Goal: Task Accomplishment & Management: Manage account settings

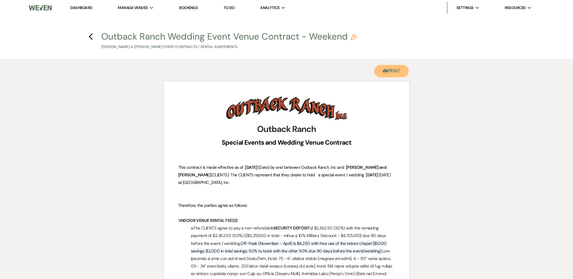
click at [392, 69] on button "Printer Print" at bounding box center [391, 71] width 35 height 12
click at [90, 36] on use "button" at bounding box center [91, 36] width 4 height 7
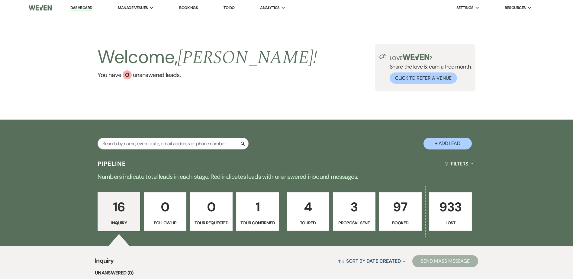
click at [404, 213] on p "97" at bounding box center [400, 207] width 35 height 20
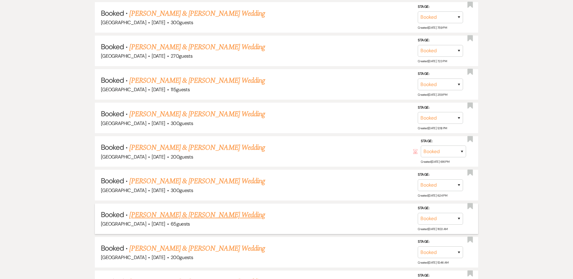
scroll to position [754, 0]
click at [237, 216] on link "William Borseth & Nadia Hudson's Wedding" at bounding box center [196, 214] width 135 height 11
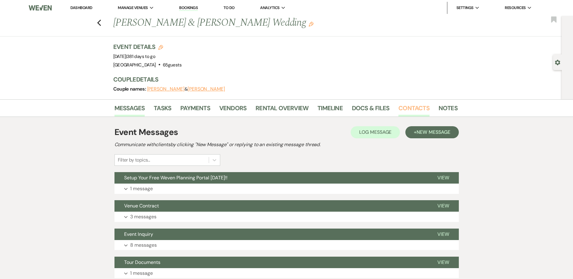
click at [412, 107] on link "Contacts" at bounding box center [413, 109] width 31 height 13
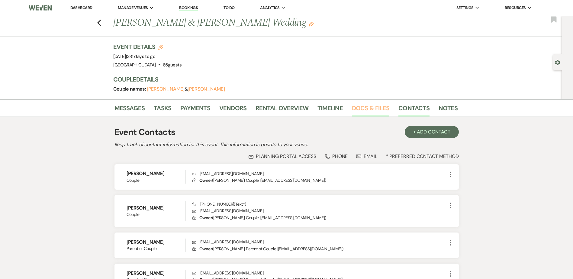
click at [368, 106] on link "Docs & Files" at bounding box center [370, 109] width 37 height 13
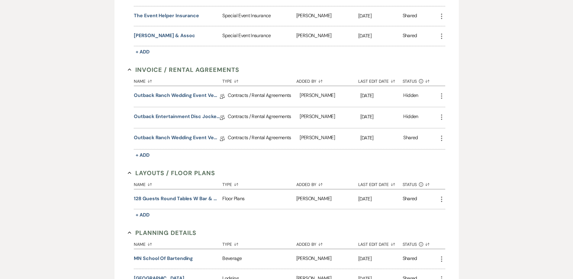
scroll to position [211, 0]
click at [190, 137] on link "Outback Ranch Wedding Event Venue Contract - Weekend" at bounding box center [177, 138] width 86 height 9
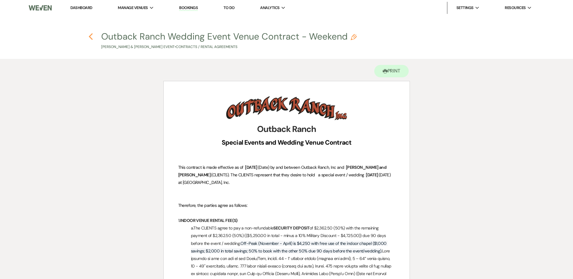
click at [89, 37] on use "button" at bounding box center [91, 36] width 4 height 7
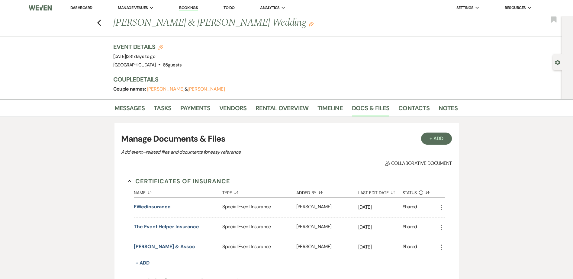
click at [179, 109] on li "Tasks" at bounding box center [167, 109] width 27 height 14
click at [189, 108] on link "Payments" at bounding box center [195, 109] width 30 height 13
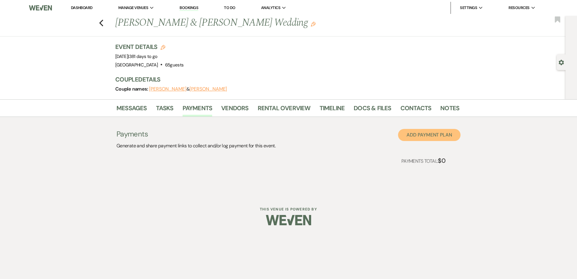
click at [437, 138] on button "Add Payment Plan" at bounding box center [429, 135] width 62 height 12
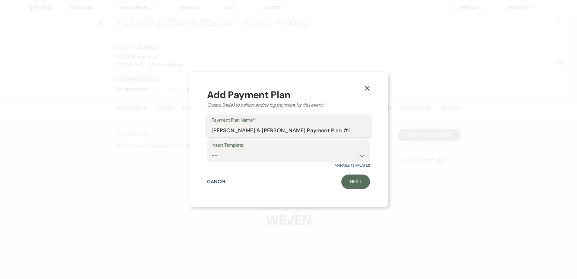
drag, startPoint x: 348, startPoint y: 130, endPoint x: 200, endPoint y: 128, distance: 147.4
click at [200, 128] on div "X Add Payment Plan Create link(s) to collect and/or log payment for this event:…" at bounding box center [288, 140] width 199 height 136
type input "Venue Deposit"
click at [361, 179] on link "Next" at bounding box center [355, 182] width 29 height 14
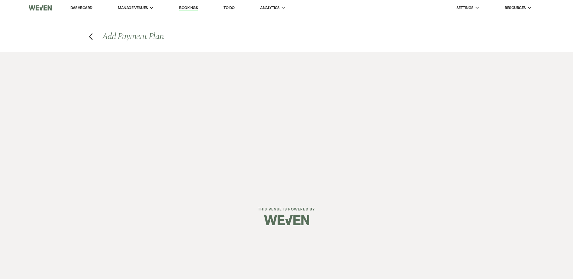
select select "2"
select select "percentage"
select select "true"
select select "client"
select select "weeks"
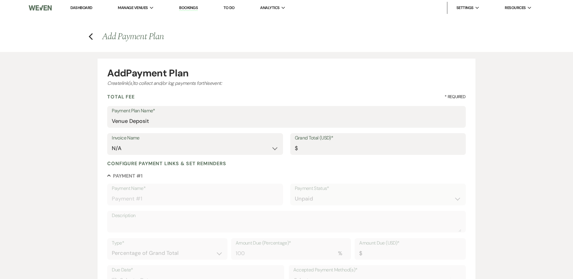
click at [376, 141] on label "Grand Total (USD)*" at bounding box center [378, 138] width 166 height 9
click at [376, 143] on input "Grand Total (USD)*" at bounding box center [378, 149] width 166 height 12
type input "2"
type input "2.00"
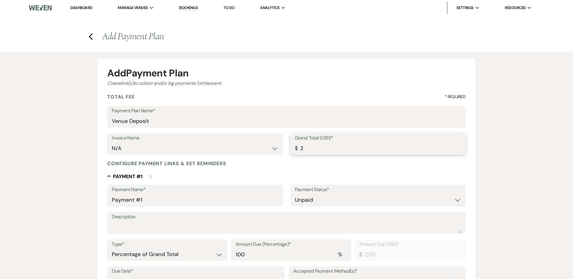
type input "23"
type input "23.00"
type input "236"
type input "236.00"
type input "2362"
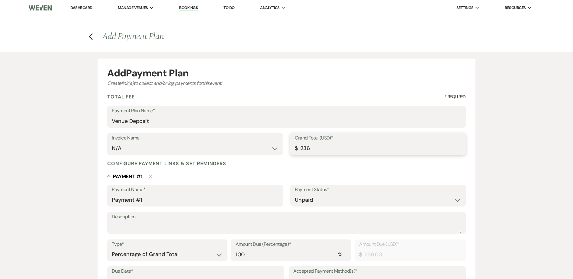
type input "2362.00"
type input "2362.5"
type input "2362.50"
drag, startPoint x: 171, startPoint y: 199, endPoint x: 54, endPoint y: 194, distance: 116.6
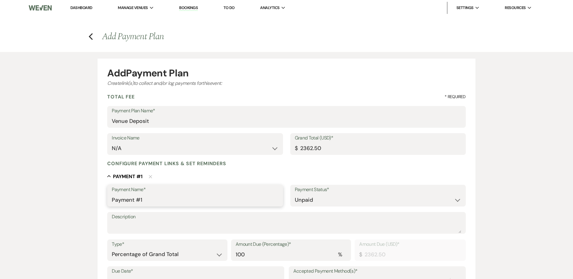
click at [54, 194] on div "Add Payment Plan Create link(s) to collect and/or log payments for this event: …" at bounding box center [286, 236] width 573 height 368
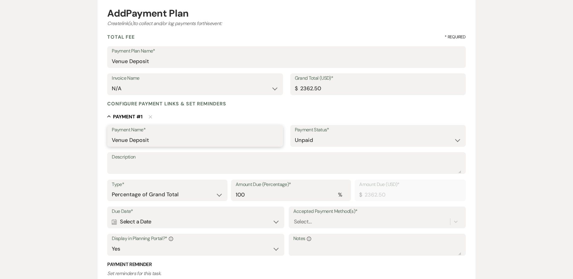
type input "Venue Deposit"
click at [162, 196] on select "Dollar Amount Percentage of Grand Total" at bounding box center [167, 194] width 111 height 12
click at [161, 194] on select "Dollar Amount Percentage of Grand Total" at bounding box center [167, 194] width 111 height 12
select select "flat"
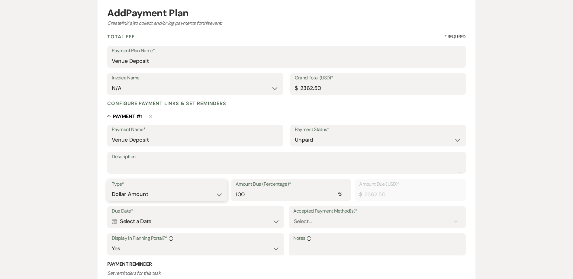
click at [112, 188] on select "Dollar Amount Percentage of Grand Total" at bounding box center [167, 194] width 111 height 12
click at [183, 221] on div "Calendar Select a Date Expand" at bounding box center [196, 222] width 168 height 12
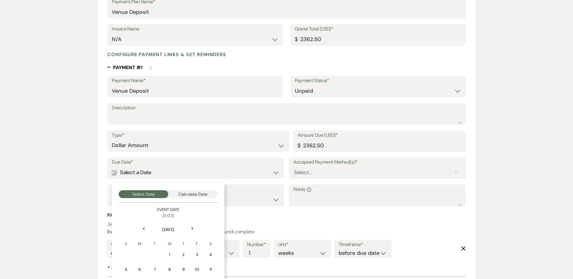
scroll to position [182, 0]
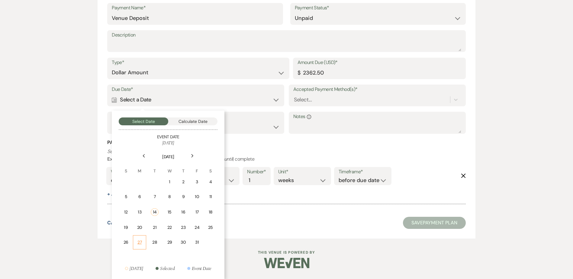
click at [141, 239] on div "27" at bounding box center [139, 242] width 5 height 6
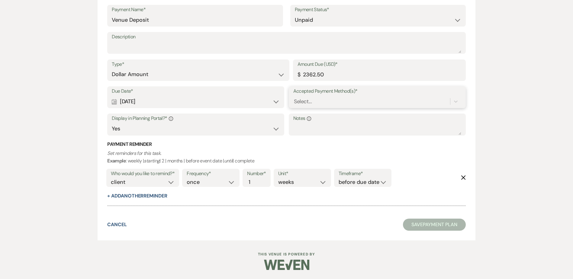
click at [335, 100] on div "Select..." at bounding box center [371, 101] width 157 height 11
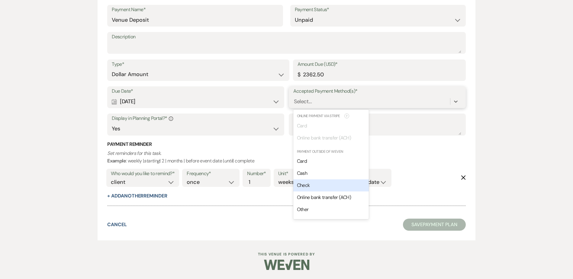
drag, startPoint x: 319, startPoint y: 185, endPoint x: 319, endPoint y: 179, distance: 6.3
click at [319, 185] on div "Check" at bounding box center [330, 185] width 75 height 12
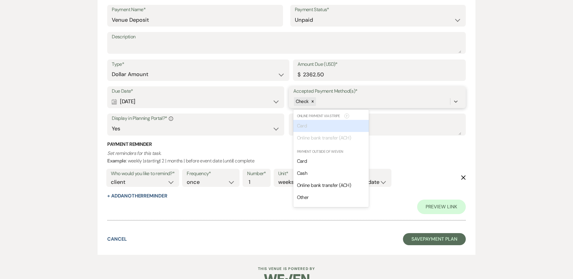
click at [341, 99] on div "Check" at bounding box center [371, 101] width 157 height 11
click at [322, 177] on div "Cash" at bounding box center [330, 173] width 75 height 12
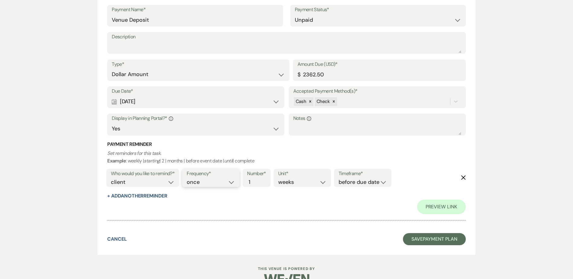
click at [196, 184] on select "once daily weekly monthly" at bounding box center [211, 182] width 48 height 8
select select "daily"
click at [188, 178] on select "once daily weekly monthly" at bounding box center [211, 182] width 48 height 8
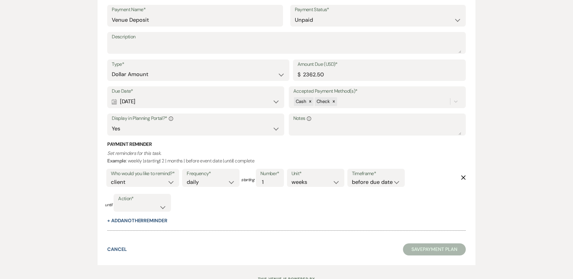
click at [146, 201] on label "Action*" at bounding box center [142, 198] width 48 height 9
click at [152, 207] on select "complete due date custom date" at bounding box center [142, 207] width 48 height 8
select select "complete"
click at [118, 203] on select "complete due date custom date" at bounding box center [142, 207] width 48 height 8
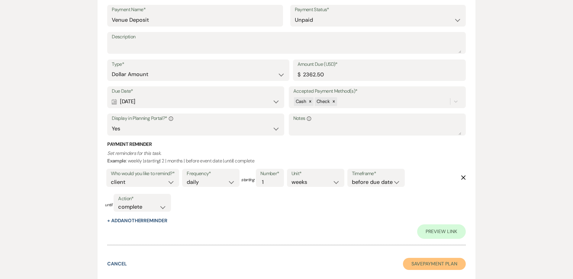
click at [449, 263] on button "Save Payment Plan" at bounding box center [434, 264] width 63 height 12
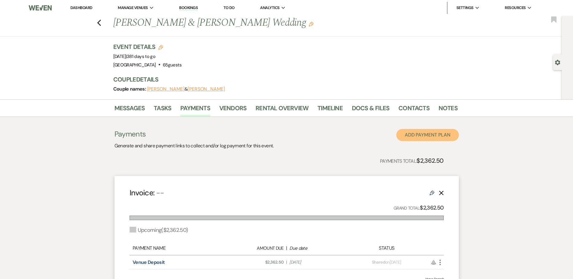
click at [427, 138] on button "Add Payment Plan" at bounding box center [427, 135] width 62 height 12
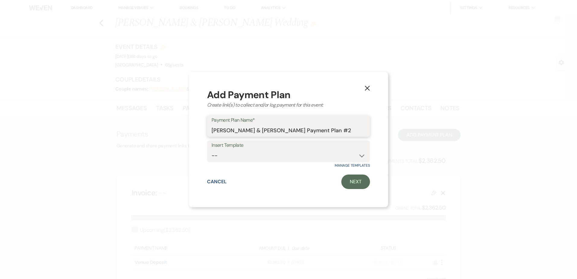
drag, startPoint x: 350, startPoint y: 130, endPoint x: 177, endPoint y: 122, distance: 173.5
click at [177, 122] on div "X Add Payment Plan Create link(s) to collect and/or log payment for this event:…" at bounding box center [288, 139] width 577 height 279
type input "Final Venue Payment"
click at [364, 181] on link "Next" at bounding box center [355, 182] width 29 height 14
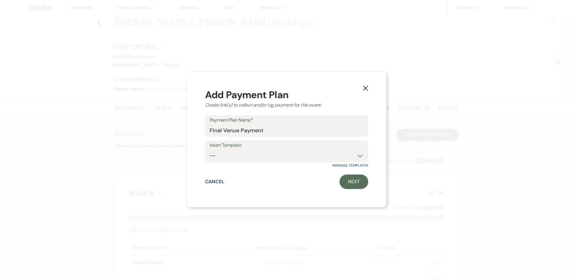
select select "2"
select select "percentage"
select select "true"
select select "client"
select select "weeks"
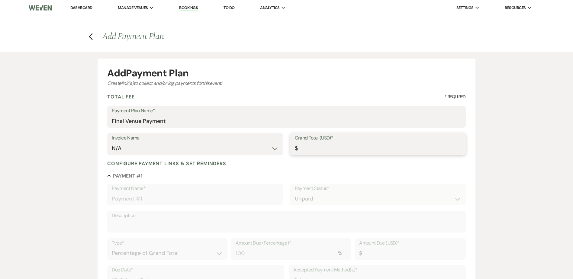
click at [321, 149] on input "Grand Total (USD)*" at bounding box center [378, 149] width 166 height 12
type input "2"
type input "2.00"
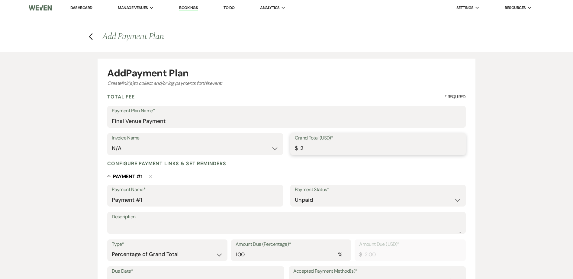
type input "23"
type input "23.00"
type input "236"
type input "236.00"
type input "2362"
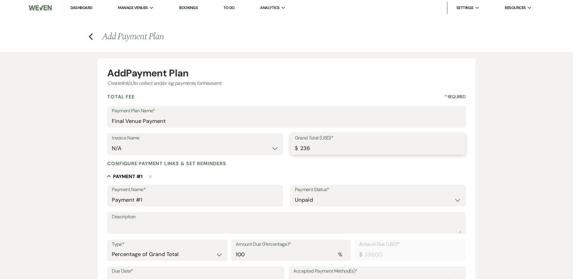
type input "2362.00"
type input "2362.5"
type input "2362.50"
drag, startPoint x: 167, startPoint y: 200, endPoint x: 59, endPoint y: 201, distance: 107.8
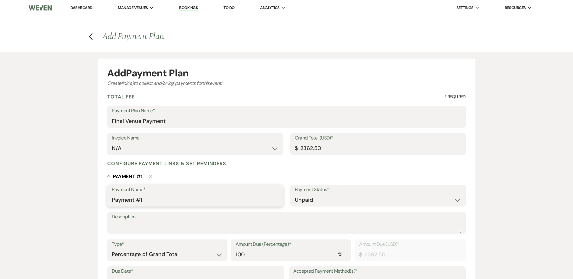
click at [59, 201] on div "Add Payment Plan Create link(s) to collect and/or log payments for this event: …" at bounding box center [286, 236] width 573 height 368
type input "Final Venue Payment"
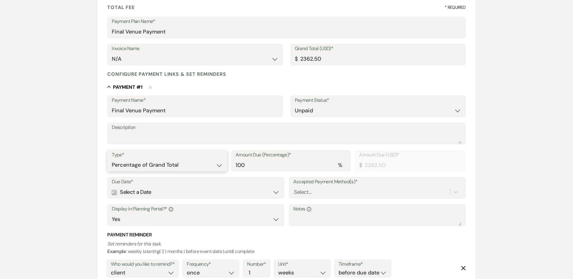
click at [153, 166] on select "Dollar Amount Percentage of Grand Total" at bounding box center [167, 165] width 111 height 12
click at [152, 162] on select "Dollar Amount Percentage of Grand Total" at bounding box center [167, 164] width 111 height 12
select select "flat"
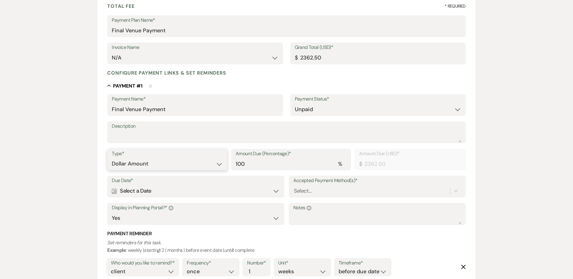
click at [112, 158] on select "Dollar Amount Percentage of Grand Total" at bounding box center [167, 164] width 111 height 12
click at [151, 192] on div "Calendar Select a Date Expand" at bounding box center [196, 191] width 168 height 12
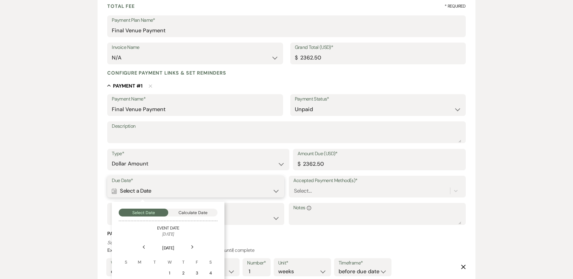
click at [192, 212] on button "Calculate Date" at bounding box center [193, 213] width 50 height 8
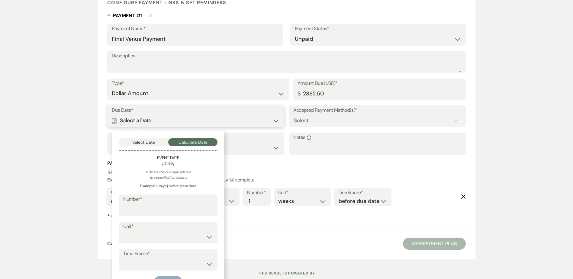
scroll to position [180, 0]
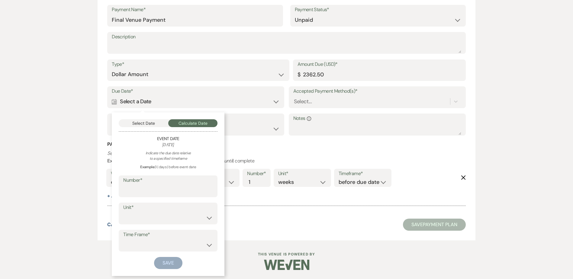
click at [172, 184] on label "Number*" at bounding box center [168, 180] width 90 height 9
click at [172, 185] on input "Number*" at bounding box center [168, 191] width 90 height 12
click at [157, 189] on input "Number*" at bounding box center [167, 191] width 89 height 12
type input "90"
click at [155, 217] on select "days weeks months" at bounding box center [167, 218] width 89 height 12
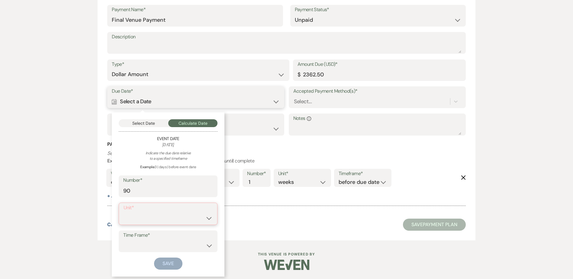
select select "day"
click at [123, 212] on select "days weeks months" at bounding box center [167, 218] width 89 height 12
click at [146, 245] on select "before event date after event date after event is booked after today's date" at bounding box center [168, 245] width 90 height 12
select select "beforeEventDate"
click at [123, 239] on select "before event date after event date after event is booked after today's date" at bounding box center [168, 245] width 90 height 12
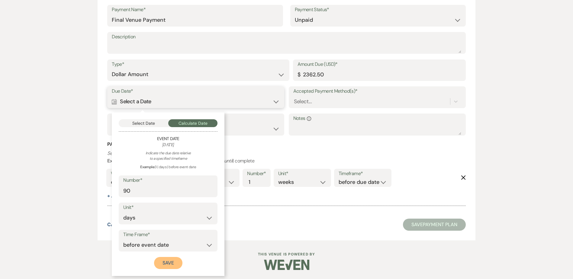
click at [164, 264] on button "Save" at bounding box center [168, 263] width 28 height 12
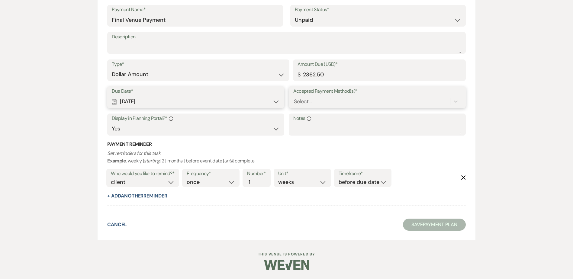
click at [313, 101] on div "Select..." at bounding box center [371, 101] width 157 height 11
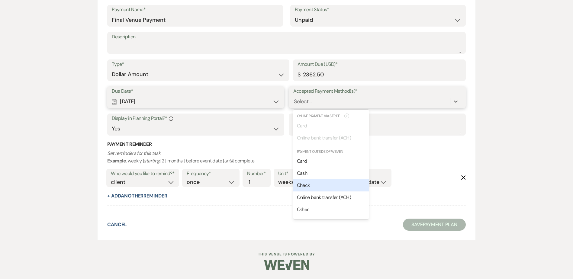
drag, startPoint x: 312, startPoint y: 186, endPoint x: 326, endPoint y: 110, distance: 77.3
click at [313, 185] on div "Check" at bounding box center [330, 185] width 75 height 12
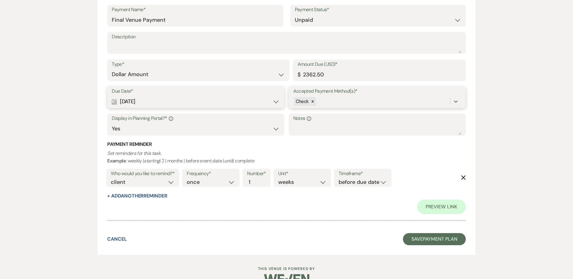
click at [331, 98] on div "Check" at bounding box center [371, 101] width 157 height 11
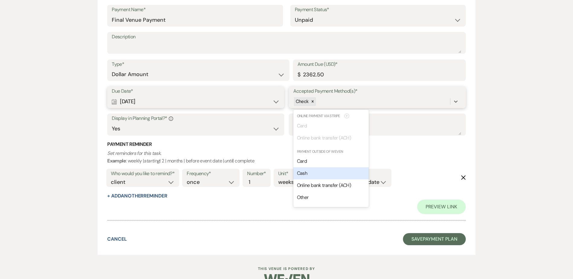
click at [322, 174] on div "Cash" at bounding box center [330, 173] width 75 height 12
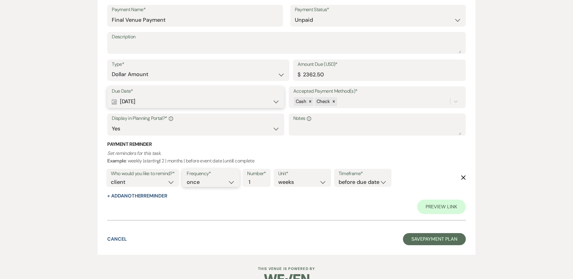
click at [197, 183] on select "once daily weekly monthly" at bounding box center [211, 182] width 48 height 8
select select "daily"
click at [188, 178] on select "once daily weekly monthly" at bounding box center [211, 182] width 48 height 8
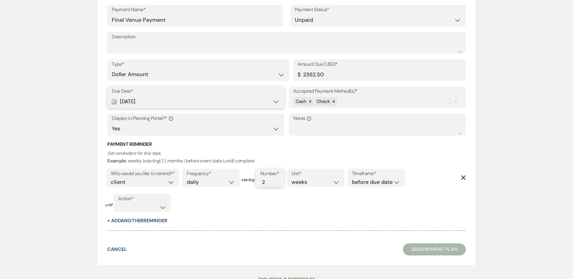
type input "2"
click at [271, 180] on input "2" at bounding box center [266, 182] width 13 height 8
click at [142, 208] on select "complete due date custom date" at bounding box center [142, 207] width 48 height 8
select select "complete"
click at [118, 203] on select "complete due date custom date" at bounding box center [142, 207] width 48 height 8
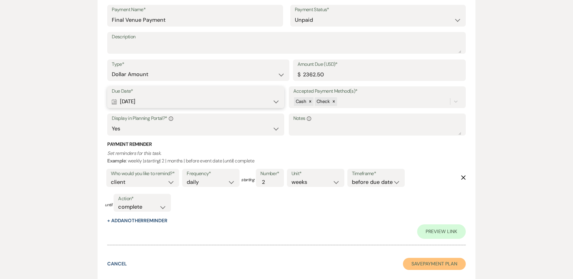
click at [426, 261] on button "Save Payment Plan" at bounding box center [434, 264] width 63 height 12
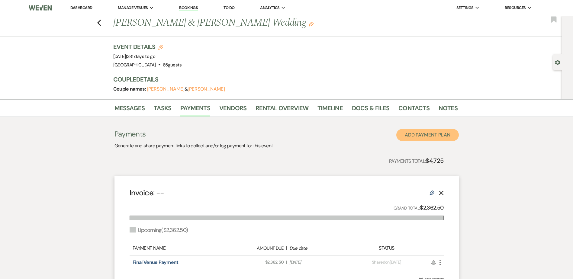
click at [431, 139] on button "Add Payment Plan" at bounding box center [427, 135] width 62 height 12
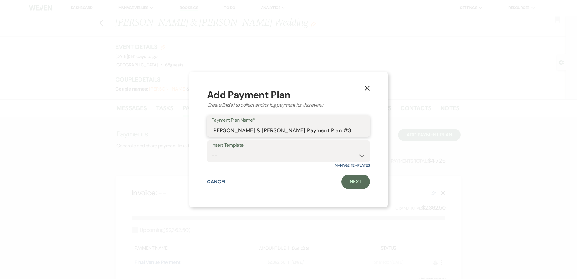
drag, startPoint x: 349, startPoint y: 131, endPoint x: 162, endPoint y: 130, distance: 186.6
click at [162, 130] on div "X Add Payment Plan Create link(s) to collect and/or log payment for this event:…" at bounding box center [288, 139] width 577 height 279
type input "Damage Deposit"
click at [355, 177] on link "Next" at bounding box center [355, 182] width 29 height 14
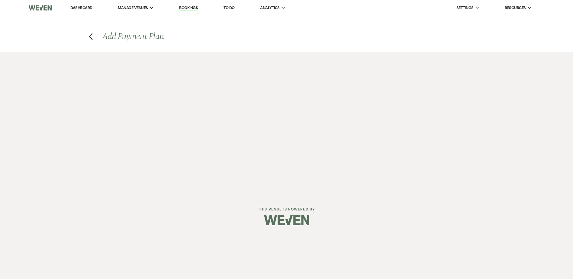
select select "2"
select select "percentage"
select select "true"
select select "client"
select select "weeks"
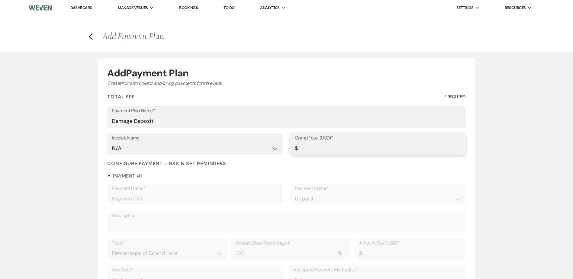
click at [322, 151] on input "Grand Total (USD)*" at bounding box center [378, 149] width 166 height 12
type input "7"
type input "7.00"
type input "75"
type input "75.00"
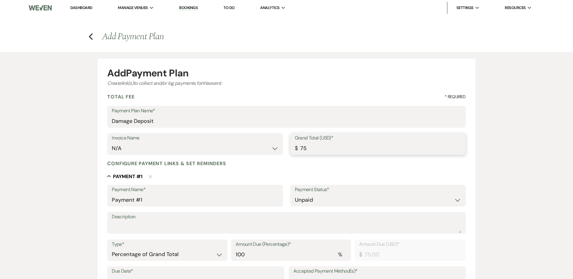
type input "750"
type input "750.00"
drag, startPoint x: 166, startPoint y: 200, endPoint x: 65, endPoint y: 200, distance: 101.4
click at [65, 200] on div "Add Payment Plan Create link(s) to collect and/or log payments for this event: …" at bounding box center [286, 236] width 573 height 368
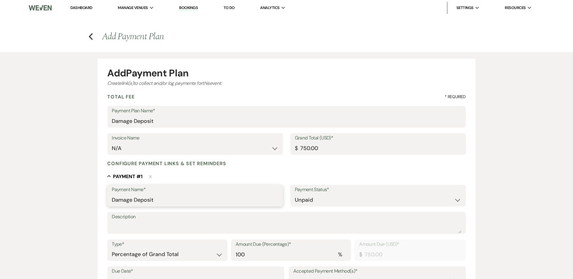
type input "Damage Deposit"
click at [165, 256] on select "Dollar Amount Percentage of Grand Total" at bounding box center [167, 254] width 111 height 12
select select "flat"
click at [112, 248] on select "Dollar Amount Percentage of Grand Total" at bounding box center [167, 254] width 111 height 12
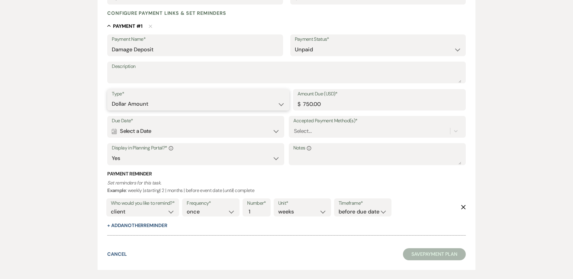
scroll to position [151, 0]
click at [164, 130] on div "Calendar Select a Date Expand" at bounding box center [196, 131] width 168 height 12
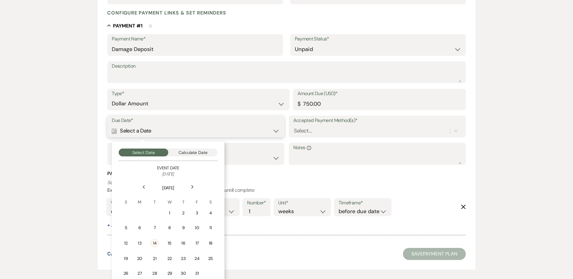
click at [197, 152] on button "Calculate Date" at bounding box center [193, 153] width 50 height 8
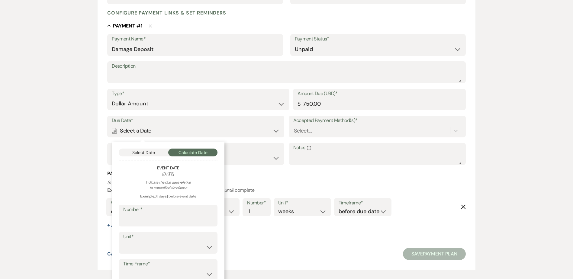
click at [174, 214] on label "Number*" at bounding box center [168, 209] width 90 height 9
click at [174, 214] on input "Number*" at bounding box center [168, 220] width 90 height 12
type input "90"
click at [171, 237] on label "Unit*" at bounding box center [168, 236] width 90 height 9
click at [148, 247] on select "days weeks months" at bounding box center [168, 247] width 90 height 12
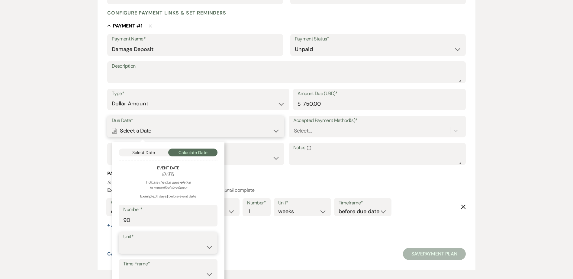
select select "day"
click at [123, 241] on select "days weeks months" at bounding box center [168, 247] width 90 height 12
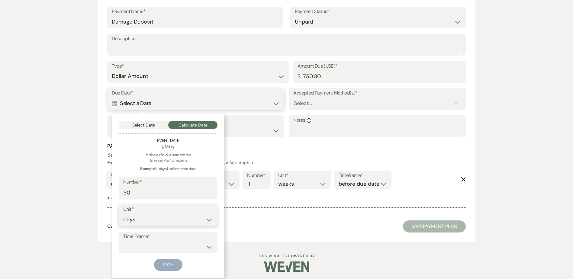
scroll to position [180, 0]
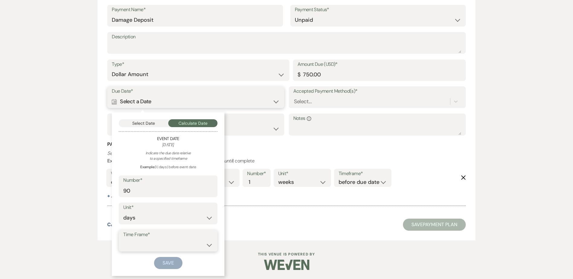
click at [156, 243] on select "before event date after event date after event is booked after today's date" at bounding box center [168, 245] width 90 height 12
select select "beforeEventDate"
click at [123, 239] on select "before event date after event date after event is booked after today's date" at bounding box center [168, 245] width 90 height 12
click at [160, 261] on button "Save" at bounding box center [168, 263] width 28 height 12
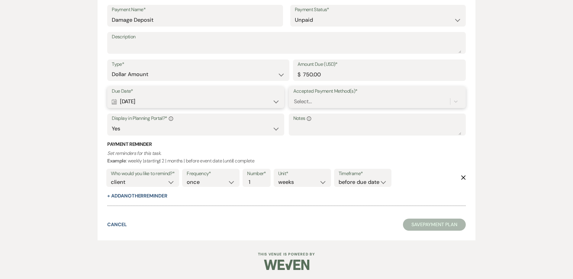
click at [309, 101] on div "Select..." at bounding box center [303, 102] width 18 height 8
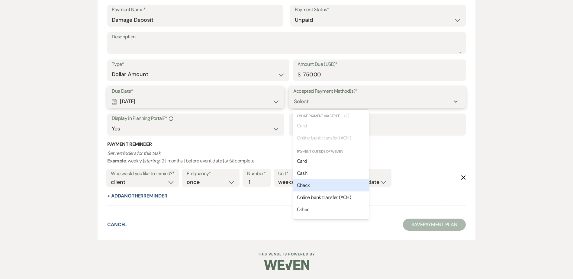
click at [313, 189] on div "Check" at bounding box center [330, 185] width 75 height 12
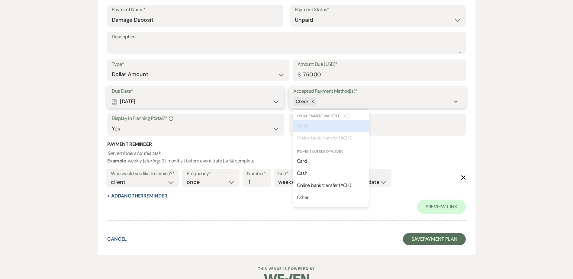
click at [329, 102] on div "Check" at bounding box center [371, 101] width 157 height 11
click at [323, 171] on div "Cash" at bounding box center [330, 173] width 75 height 12
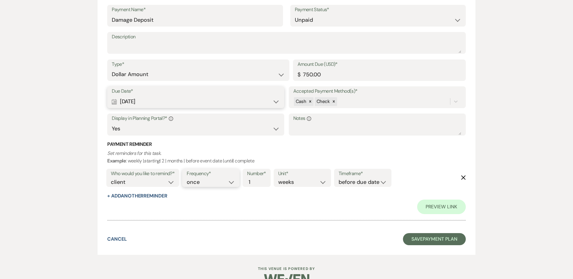
click at [199, 181] on select "once daily weekly monthly" at bounding box center [211, 182] width 48 height 8
select select "daily"
click at [188, 178] on select "once daily weekly monthly" at bounding box center [211, 182] width 48 height 8
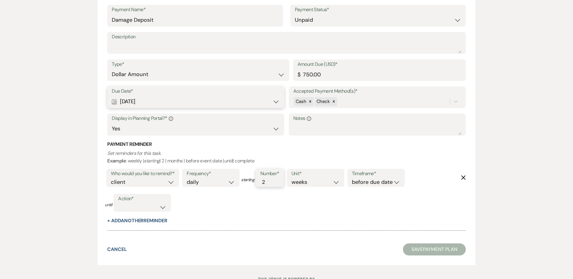
type input "2"
click at [271, 180] on input "2" at bounding box center [266, 182] width 13 height 8
click at [141, 207] on select "complete due date custom date" at bounding box center [142, 207] width 48 height 8
select select "complete"
click at [118, 203] on select "complete due date custom date" at bounding box center [142, 207] width 48 height 8
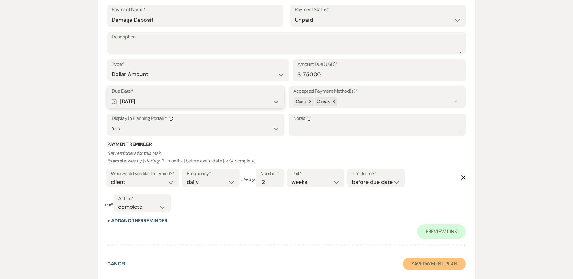
click at [426, 262] on button "Save Payment Plan" at bounding box center [434, 264] width 63 height 12
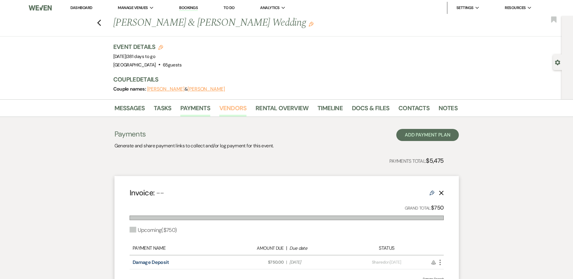
click at [236, 113] on link "Vendors" at bounding box center [232, 109] width 27 height 13
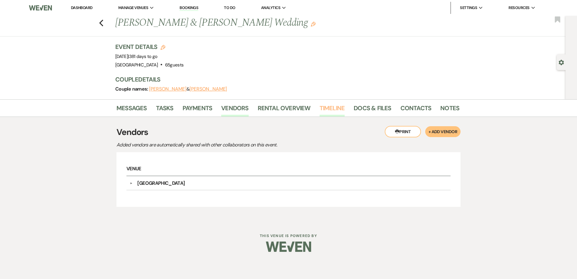
click at [328, 108] on link "Timeline" at bounding box center [332, 109] width 25 height 13
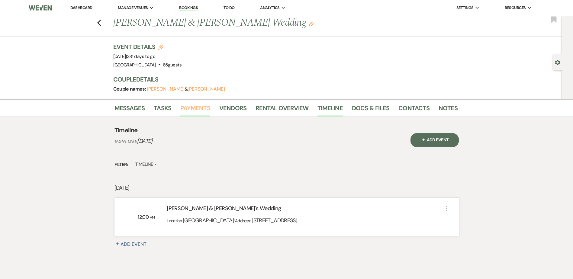
click at [196, 108] on link "Payments" at bounding box center [195, 109] width 30 height 13
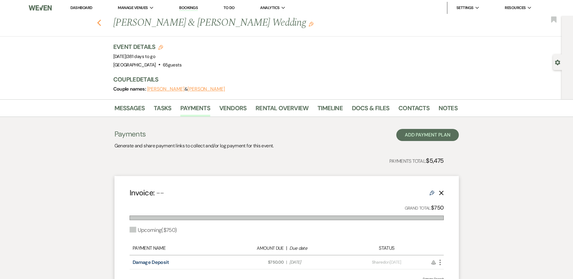
click at [101, 22] on use "button" at bounding box center [99, 23] width 4 height 7
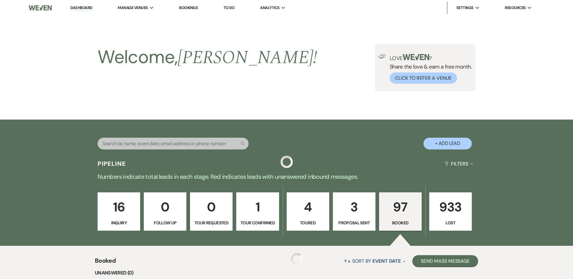
scroll to position [754, 0]
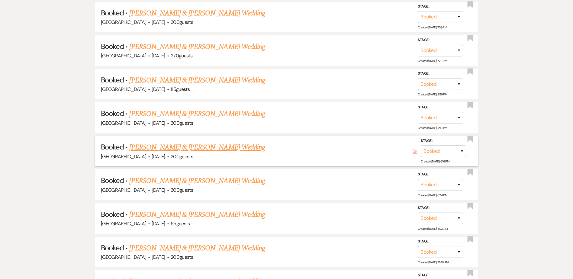
click at [227, 148] on link "Noah Hodge & Gladys Fellman's Wedding" at bounding box center [196, 147] width 135 height 11
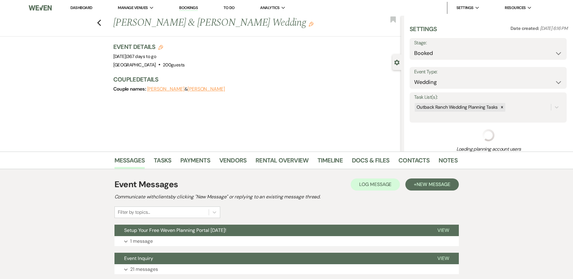
select select "5"
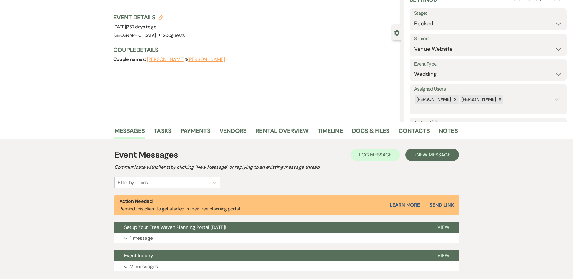
scroll to position [30, 0]
click at [410, 129] on link "Contacts" at bounding box center [413, 132] width 31 height 13
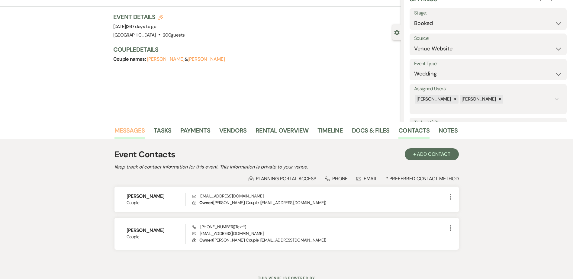
click at [135, 130] on link "Messages" at bounding box center [129, 132] width 30 height 13
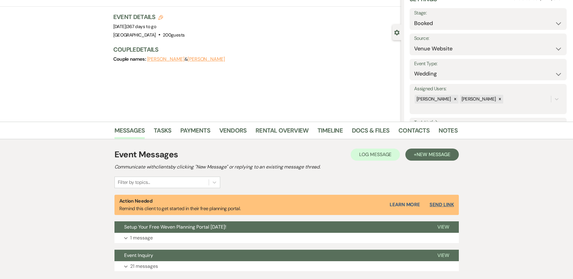
click at [443, 202] on button "Send Link" at bounding box center [441, 204] width 24 height 5
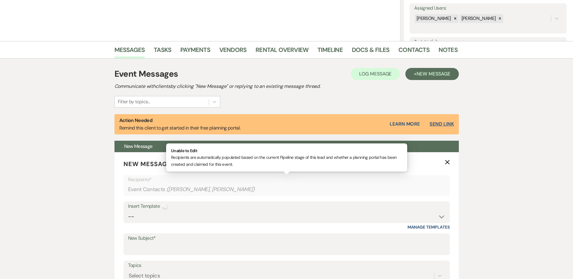
scroll to position [112, 0]
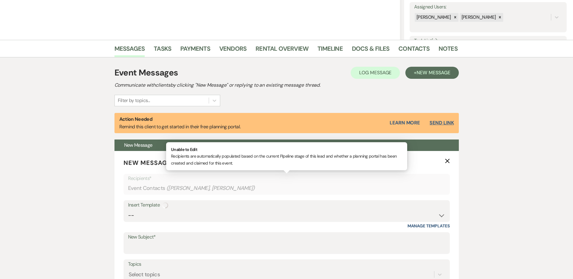
select select "14"
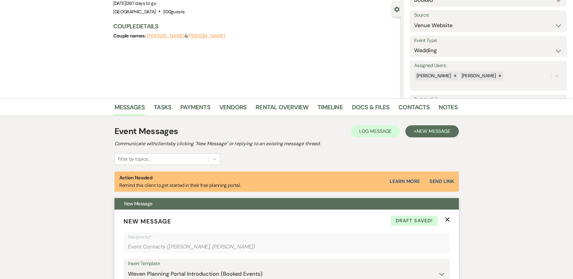
scroll to position [53, 0]
click at [447, 220] on use "button" at bounding box center [447, 220] width 5 height 5
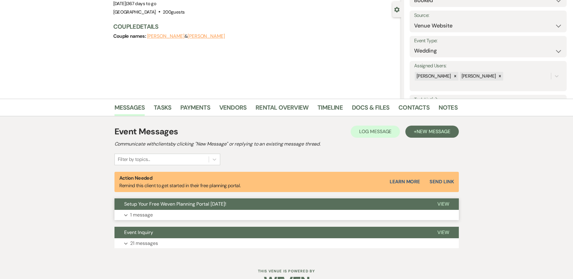
click at [239, 203] on button "Setup Your Free Weven Planning Portal Today!" at bounding box center [270, 203] width 313 height 11
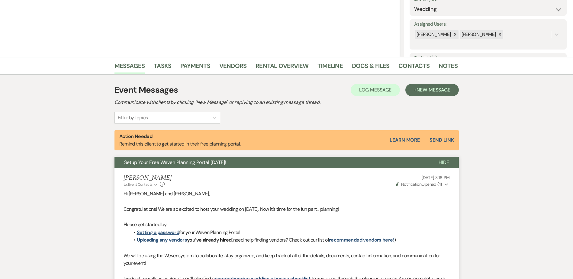
click at [227, 160] on button "Setup Your Free Weven Planning Portal Today!" at bounding box center [271, 162] width 314 height 11
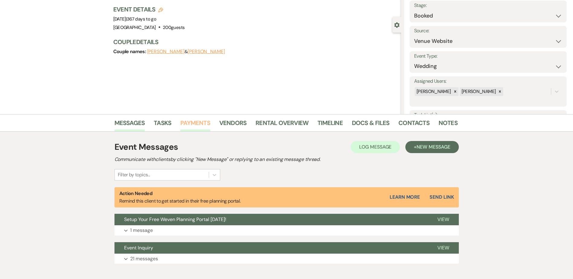
scroll to position [37, 0]
click at [199, 123] on link "Payments" at bounding box center [195, 124] width 30 height 13
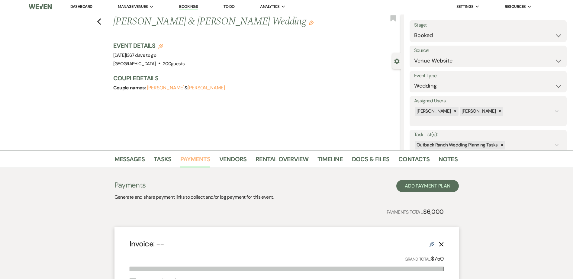
scroll to position [16, 0]
click at [85, 7] on link "Dashboard" at bounding box center [81, 6] width 22 height 5
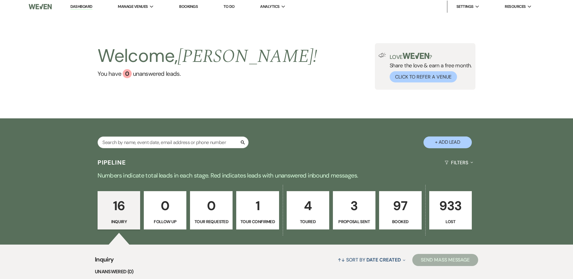
click at [309, 210] on p "4" at bounding box center [307, 206] width 35 height 20
select select "5"
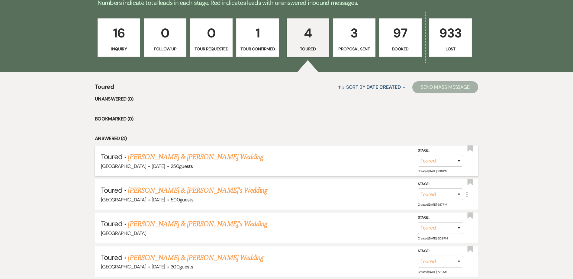
scroll to position [174, 0]
click at [218, 153] on link "Brett Mousel & Holly Korfmacher's Wedding" at bounding box center [195, 156] width 135 height 11
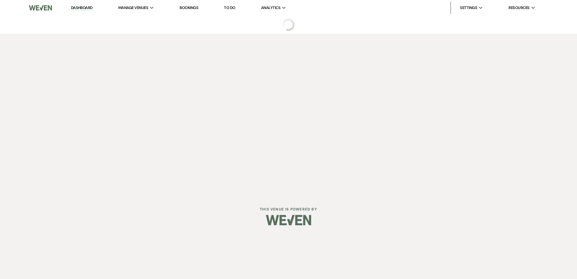
select select "5"
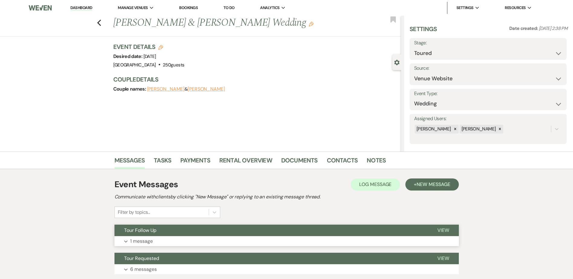
click at [216, 230] on button "Tour Follow Up" at bounding box center [270, 230] width 313 height 11
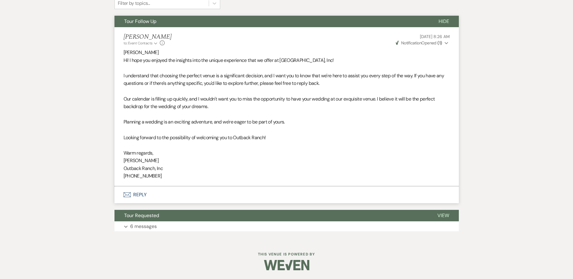
scroll to position [209, 0]
click at [210, 26] on button "Tour Follow Up" at bounding box center [271, 20] width 314 height 11
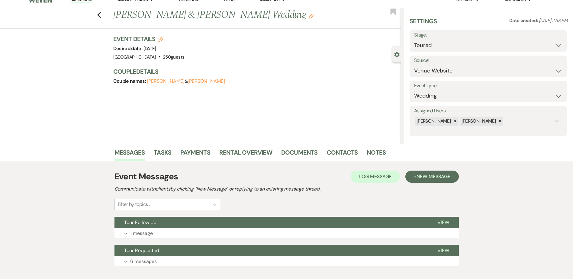
scroll to position [0, 0]
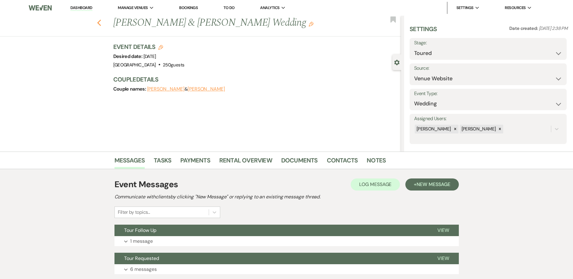
click at [100, 23] on use "button" at bounding box center [99, 23] width 4 height 7
select select "5"
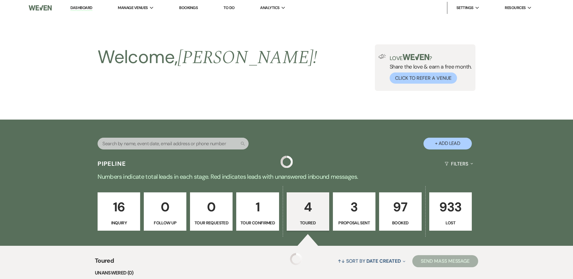
scroll to position [174, 0]
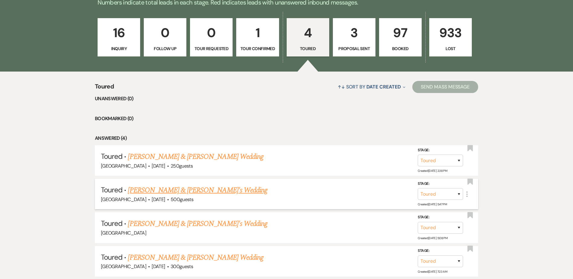
click at [200, 191] on link "Kili Castro & Fiance's Wedding" at bounding box center [197, 190] width 139 height 11
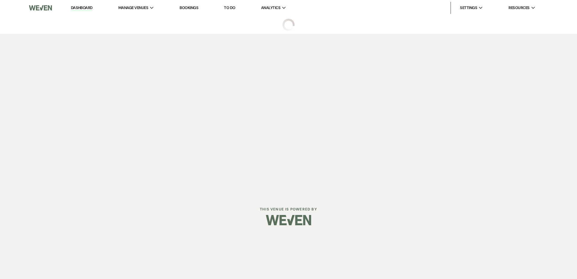
select select "5"
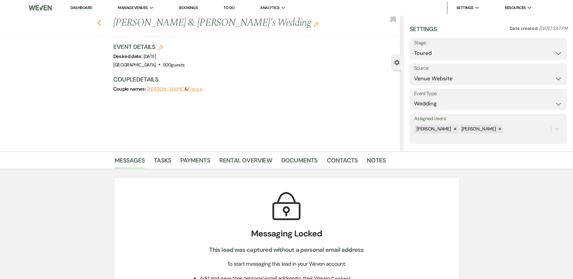
click at [101, 23] on icon "Previous" at bounding box center [99, 22] width 5 height 7
select select "5"
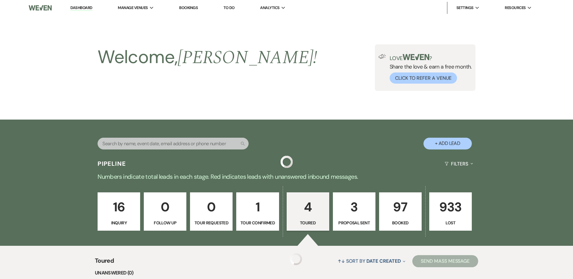
scroll to position [174, 0]
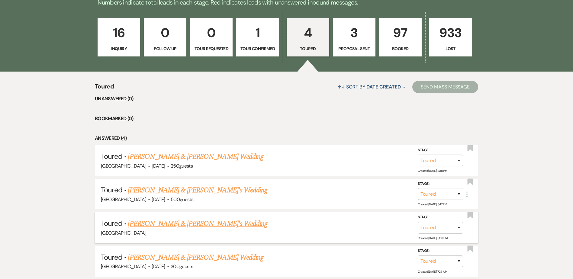
click at [195, 224] on link "Maria Jacobson & Fiance's Wedding" at bounding box center [197, 223] width 139 height 11
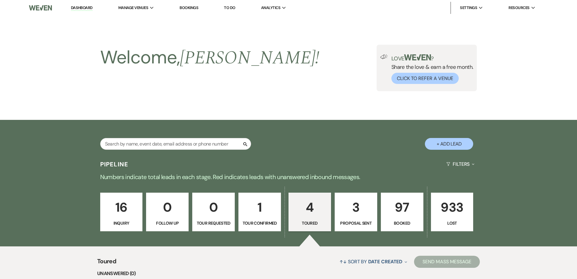
select select "5"
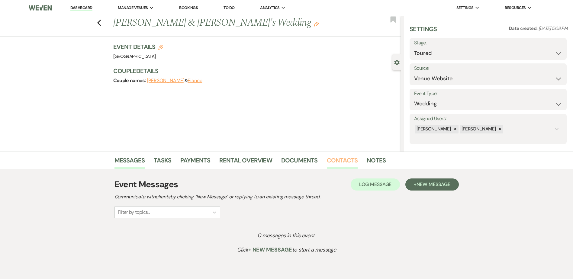
click at [342, 165] on link "Contacts" at bounding box center [342, 161] width 31 height 13
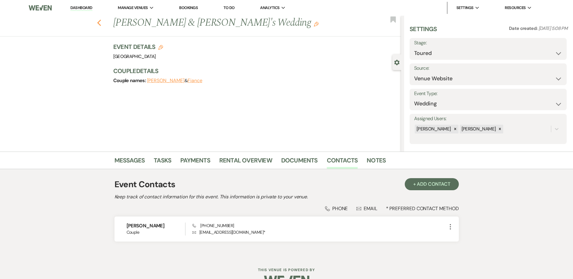
click at [101, 23] on use "button" at bounding box center [99, 23] width 4 height 7
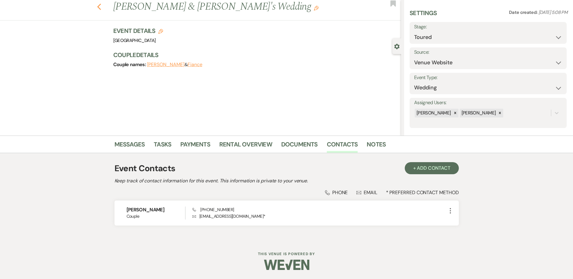
select select "5"
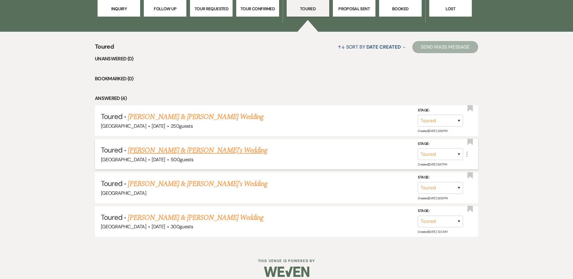
scroll to position [221, 0]
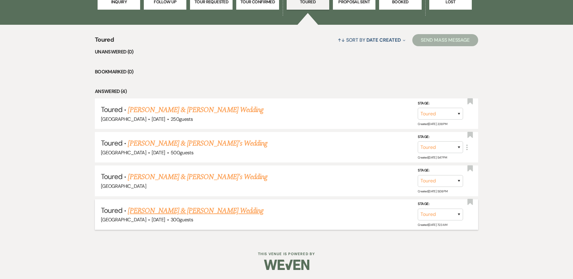
click at [195, 212] on link "Hayden Myers & Ashley Bisping's Wedding" at bounding box center [195, 210] width 135 height 11
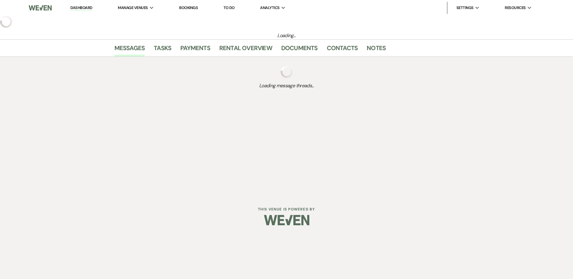
select select "5"
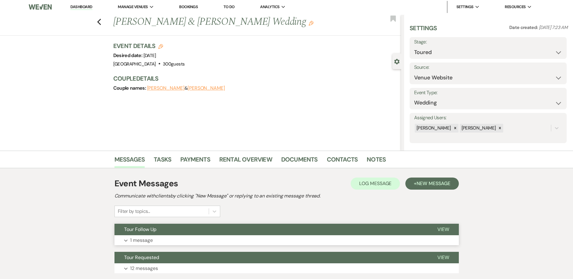
click at [197, 232] on button "Tour Follow Up" at bounding box center [270, 229] width 313 height 11
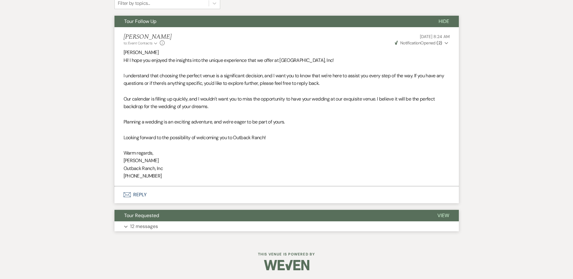
scroll to position [209, 0]
click at [182, 24] on button "Tour Follow Up" at bounding box center [271, 20] width 314 height 11
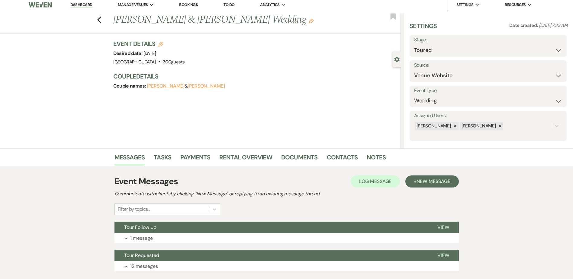
scroll to position [0, 0]
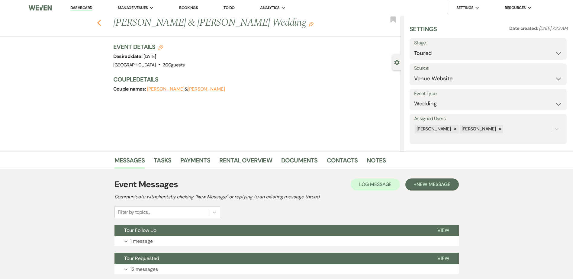
click at [101, 21] on icon "Previous" at bounding box center [99, 22] width 5 height 7
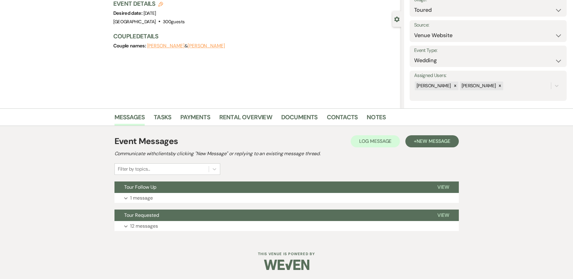
select select "5"
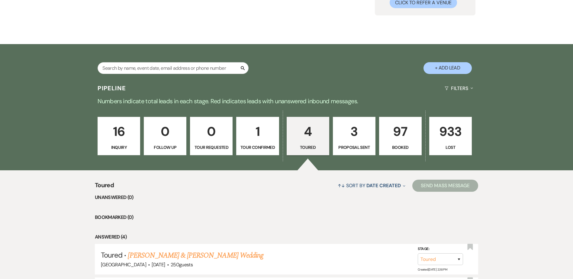
scroll to position [75, 0]
click at [116, 138] on p "16" at bounding box center [118, 132] width 35 height 20
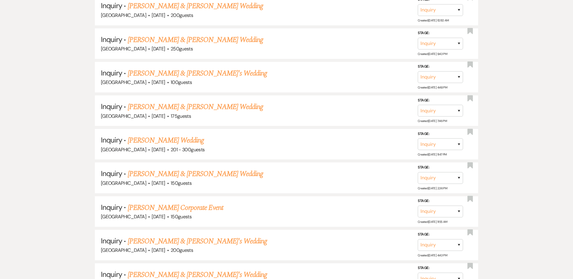
scroll to position [624, 0]
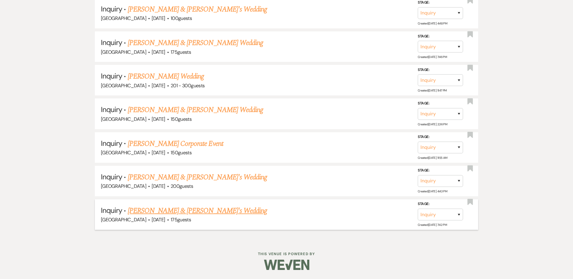
click at [166, 209] on link "Kally Sylvester & Fiance's Wedding" at bounding box center [197, 210] width 139 height 11
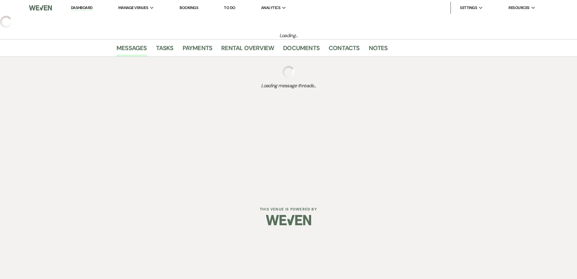
select select "3"
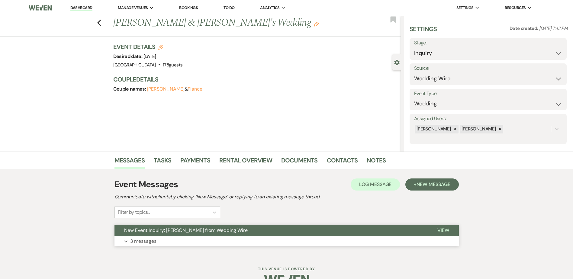
click at [187, 230] on span "New Event Inquiry: Kally Sylvester from Wedding Wire" at bounding box center [185, 230] width 123 height 6
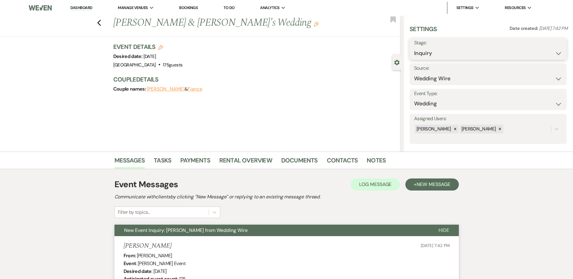
click at [462, 52] on select "Inquiry Follow Up Tour Requested Tour Confirmed Toured Proposal Sent Booked Lost" at bounding box center [488, 53] width 148 height 12
select select "8"
click at [414, 47] on select "Inquiry Follow Up Tour Requested Tour Confirmed Toured Proposal Sent Booked Lost" at bounding box center [488, 53] width 148 height 12
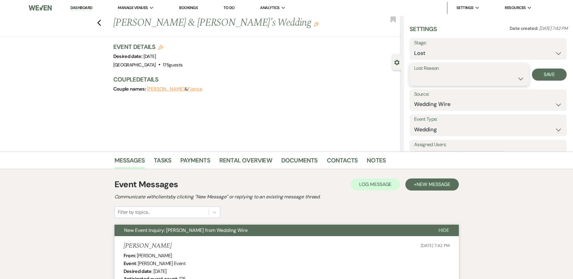
click at [440, 80] on select "Booked Elsewhere Budget Date Unavailable No Response Not a Good Match Capacity …" at bounding box center [469, 79] width 110 height 12
select select "5"
click at [414, 73] on select "Booked Elsewhere Budget Date Unavailable No Response Not a Good Match Capacity …" at bounding box center [469, 79] width 110 height 12
click at [545, 76] on button "Save" at bounding box center [549, 75] width 35 height 12
click at [101, 21] on icon "Previous" at bounding box center [99, 22] width 5 height 7
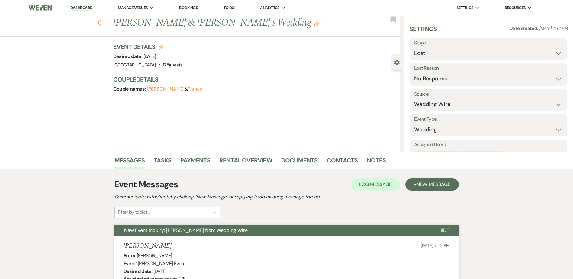
scroll to position [590, 0]
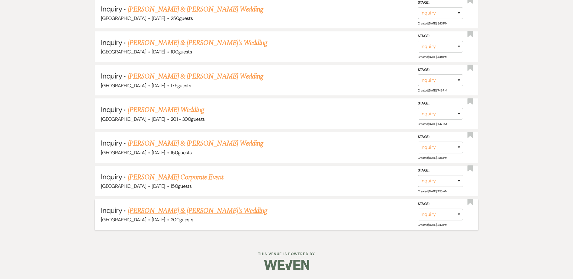
click at [159, 209] on link "Anna & Michael's Wedding" at bounding box center [197, 210] width 139 height 11
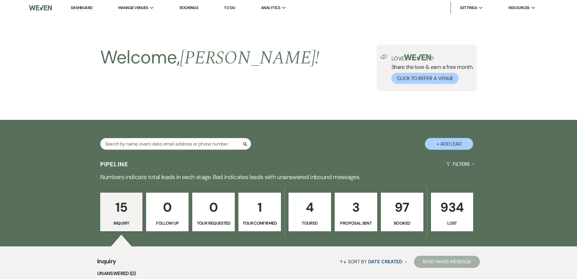
select select "5"
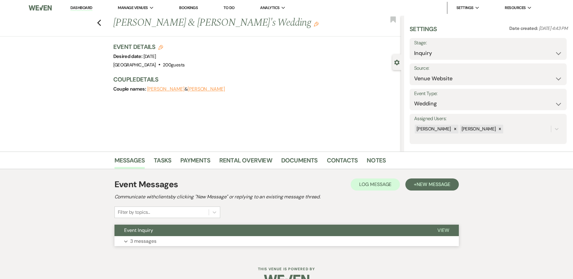
click at [180, 232] on button "Event Inquiry" at bounding box center [270, 230] width 313 height 11
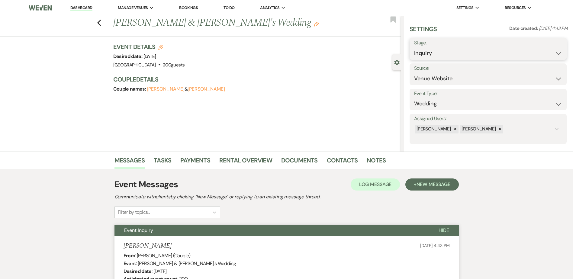
click at [434, 47] on select "Inquiry Follow Up Tour Requested Tour Confirmed Toured Proposal Sent Booked Lost" at bounding box center [488, 53] width 148 height 12
click at [435, 50] on select "Inquiry Follow Up Tour Requested Tour Confirmed Toured Proposal Sent Booked Lost" at bounding box center [488, 53] width 148 height 12
select select "8"
click at [414, 47] on select "Inquiry Follow Up Tour Requested Tour Confirmed Toured Proposal Sent Booked Lost" at bounding box center [488, 53] width 148 height 12
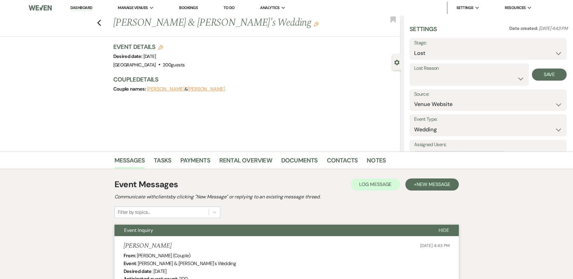
click at [442, 72] on label "Lost Reason" at bounding box center [469, 68] width 110 height 9
click at [446, 81] on select "Booked Elsewhere Budget Date Unavailable No Response Not a Good Match Capacity …" at bounding box center [469, 79] width 110 height 12
select select "5"
click at [414, 73] on select "Booked Elsewhere Budget Date Unavailable No Response Not a Good Match Capacity …" at bounding box center [469, 79] width 110 height 12
click at [537, 72] on button "Save" at bounding box center [549, 75] width 35 height 12
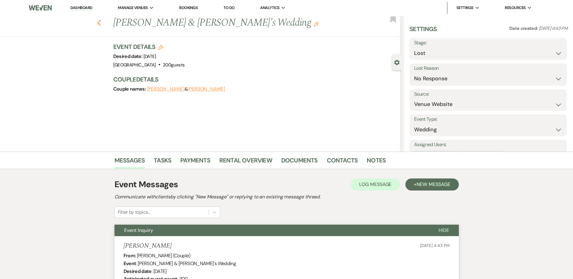
click at [100, 21] on icon "Previous" at bounding box center [99, 22] width 5 height 7
select select "8"
select select "5"
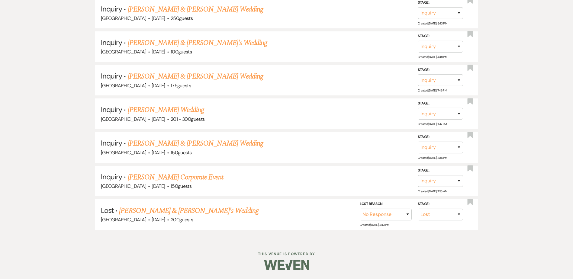
scroll to position [557, 0]
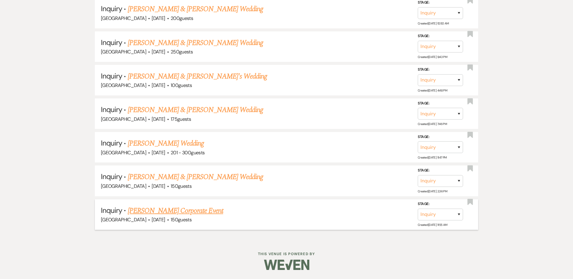
click at [169, 210] on link "Kelsey's Corporate Event" at bounding box center [175, 210] width 95 height 11
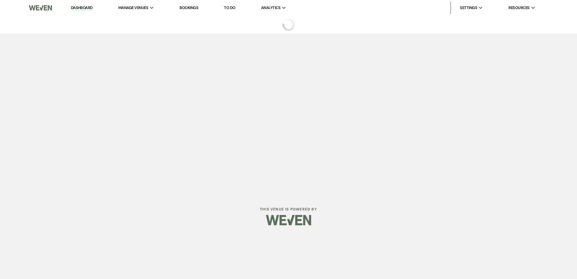
select select "5"
select select "9"
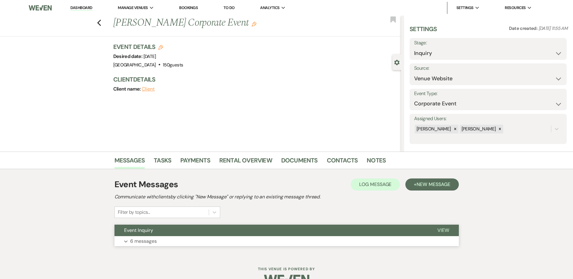
click at [286, 231] on button "Event Inquiry" at bounding box center [270, 230] width 313 height 11
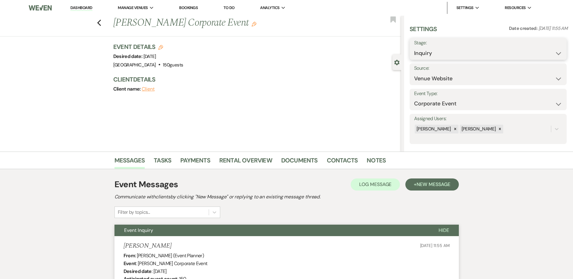
click at [450, 53] on select "Inquiry Follow Up Tour Requested Tour Confirmed Toured Proposal Sent Booked Lost" at bounding box center [488, 53] width 148 height 12
select select "8"
click at [414, 47] on select "Inquiry Follow Up Tour Requested Tour Confirmed Toured Proposal Sent Booked Lost" at bounding box center [488, 53] width 148 height 12
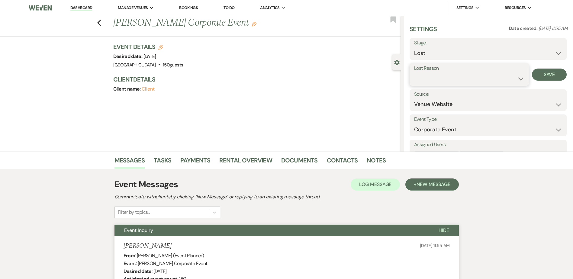
click at [441, 80] on select "Booked Elsewhere Budget Date Unavailable No Response Not a Good Match Capacity …" at bounding box center [469, 79] width 110 height 12
select select "6"
click at [414, 73] on select "Booked Elsewhere Budget Date Unavailable No Response Not a Good Match Capacity …" at bounding box center [469, 79] width 110 height 12
click at [543, 75] on button "Save" at bounding box center [549, 75] width 35 height 12
click at [101, 23] on icon "Previous" at bounding box center [99, 22] width 5 height 7
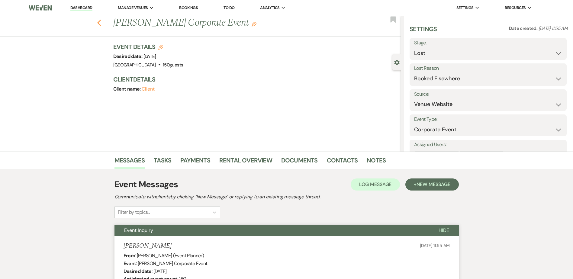
select select "8"
select select "6"
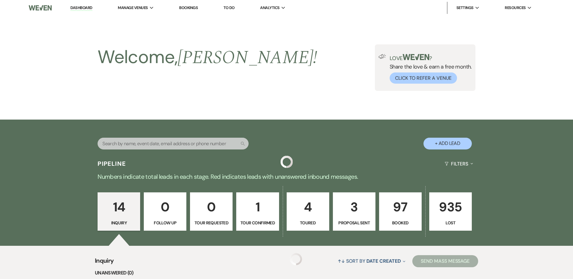
scroll to position [523, 0]
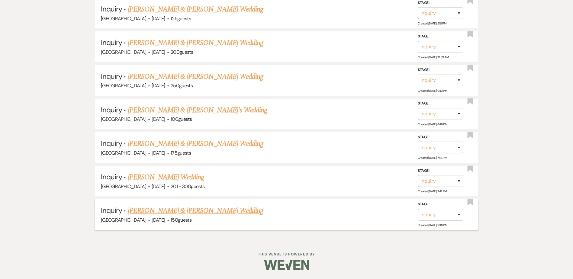
click at [171, 213] on link "Gabe Sitler & Abigail Dropik's Wedding" at bounding box center [195, 210] width 135 height 11
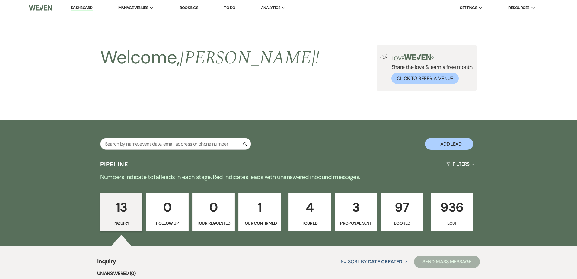
select select "5"
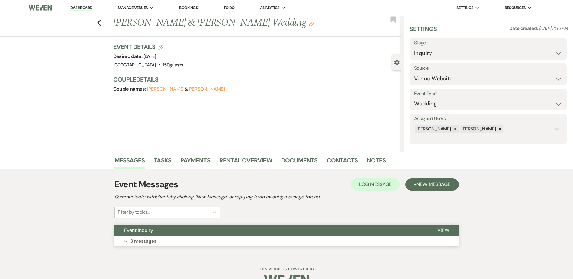
click at [188, 235] on button "Event Inquiry" at bounding box center [270, 230] width 313 height 11
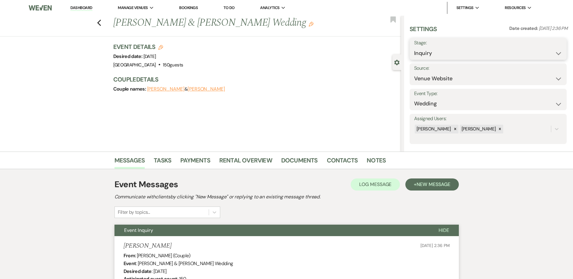
click at [423, 53] on select "Inquiry Follow Up Tour Requested Tour Confirmed Toured Proposal Sent Booked Lost" at bounding box center [488, 53] width 148 height 12
select select "8"
click at [414, 47] on select "Inquiry Follow Up Tour Requested Tour Confirmed Toured Proposal Sent Booked Lost" at bounding box center [488, 53] width 148 height 12
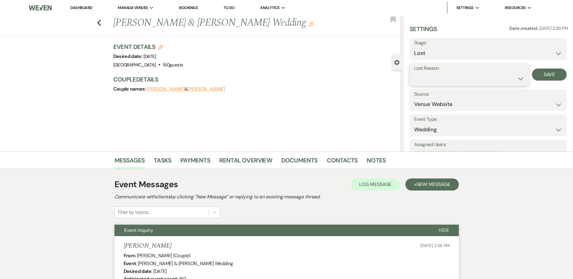
click at [431, 81] on select "Booked Elsewhere Budget Date Unavailable No Response Not a Good Match Capacity …" at bounding box center [469, 79] width 110 height 12
select select "5"
click at [414, 73] on select "Booked Elsewhere Budget Date Unavailable No Response Not a Good Match Capacity …" at bounding box center [469, 79] width 110 height 12
click at [548, 74] on button "Save" at bounding box center [549, 75] width 35 height 12
click at [101, 22] on icon "Previous" at bounding box center [99, 22] width 5 height 7
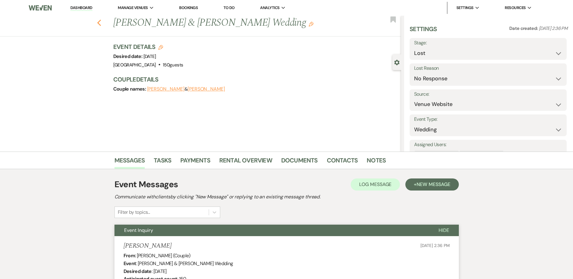
scroll to position [489, 0]
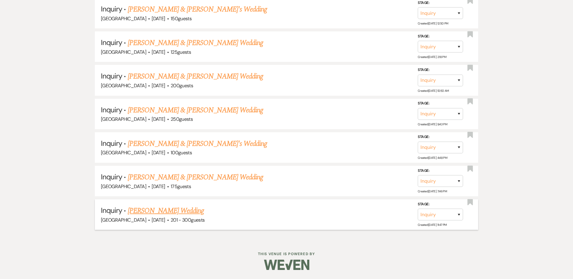
click at [176, 208] on link "Serena Swenson's Wedding" at bounding box center [166, 210] width 76 height 11
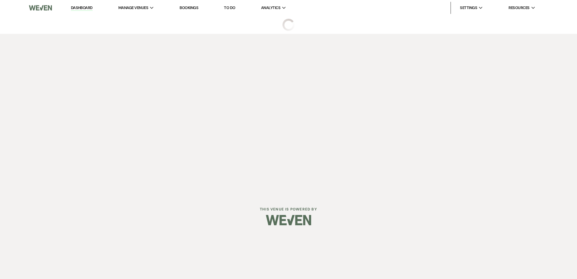
select select "2"
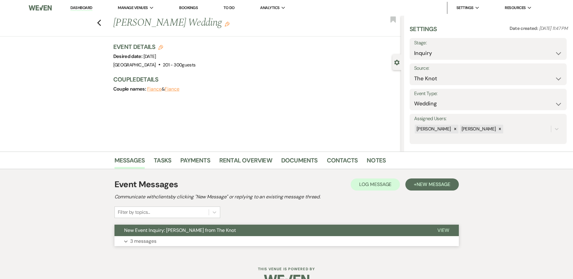
click at [197, 232] on span "New Event Inquiry: Serena Swenson from The Knot" at bounding box center [180, 230] width 112 height 6
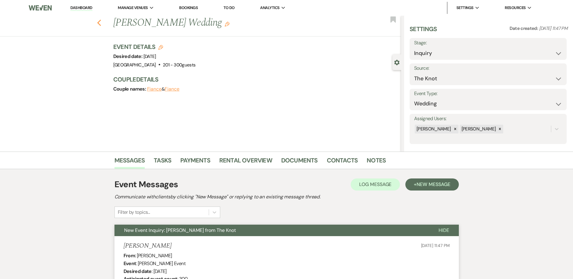
click at [100, 21] on icon "Previous" at bounding box center [99, 22] width 5 height 7
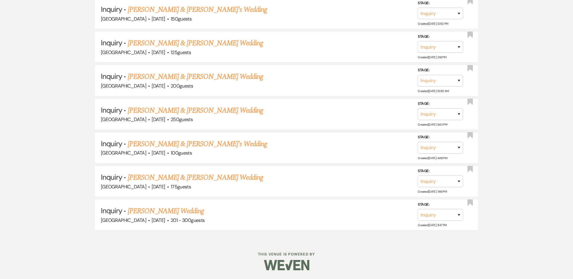
scroll to position [489, 0]
click at [169, 176] on link "Cody & Thompson's Wedding" at bounding box center [195, 177] width 135 height 11
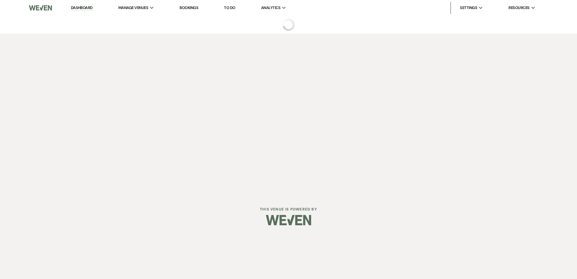
select select "5"
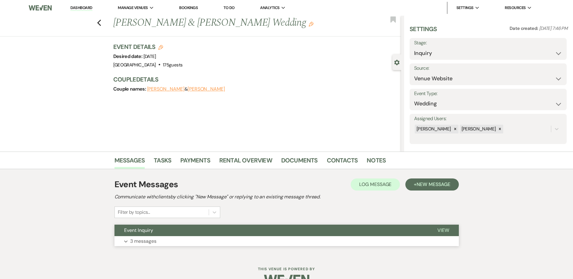
click at [194, 230] on button "Event Inquiry" at bounding box center [270, 230] width 313 height 11
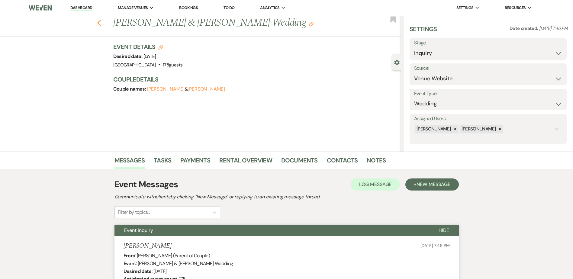
click at [99, 22] on icon "Previous" at bounding box center [99, 22] width 5 height 7
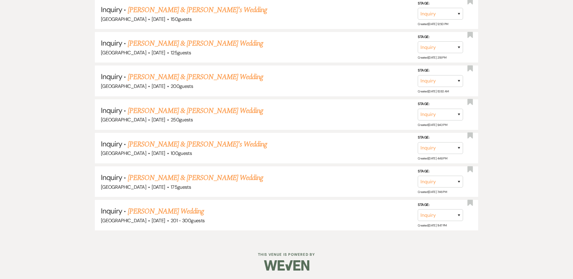
scroll to position [488, 0]
click at [159, 145] on link "John & Cassie's Wedding" at bounding box center [197, 144] width 139 height 11
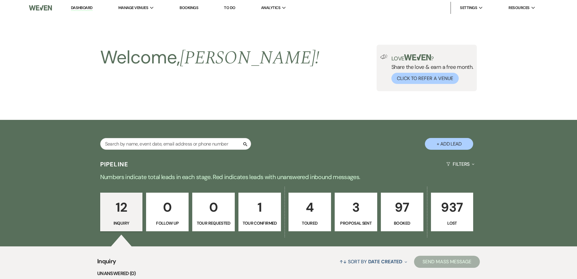
select select "5"
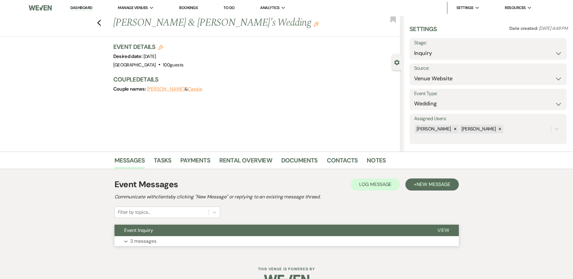
click at [178, 232] on button "Event Inquiry" at bounding box center [270, 230] width 313 height 11
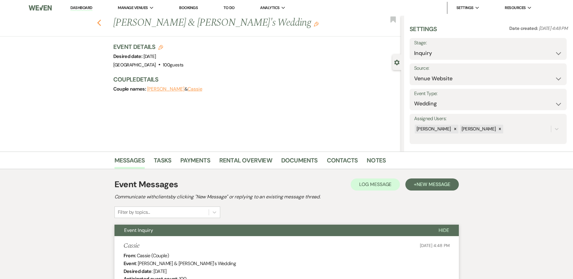
click at [101, 22] on icon "Previous" at bounding box center [99, 22] width 5 height 7
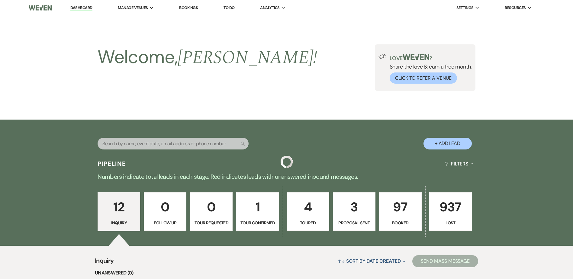
scroll to position [488, 0]
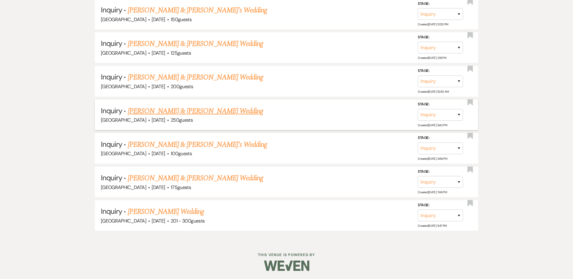
click at [174, 110] on link "Abigail Shearer & Joshua Thomsen's Wedding" at bounding box center [195, 111] width 135 height 11
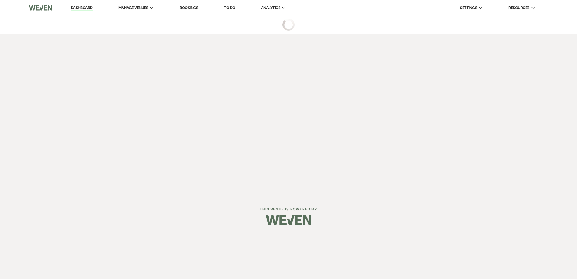
select select "5"
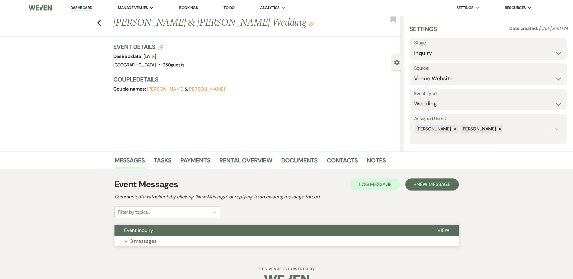
click at [202, 232] on button "Event Inquiry" at bounding box center [270, 230] width 313 height 11
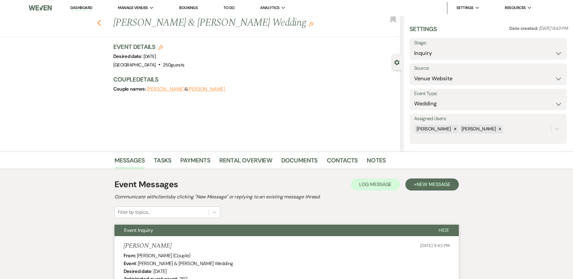
click at [101, 21] on icon "Previous" at bounding box center [99, 22] width 5 height 7
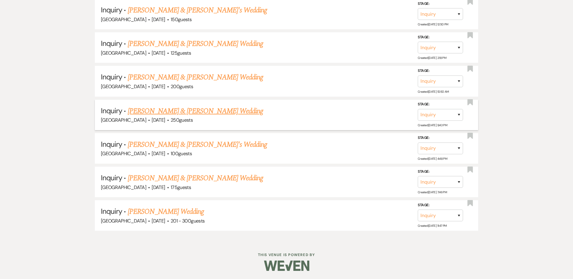
click at [175, 111] on link "Abigail Shearer & Joshua Thomsen's Wedding" at bounding box center [195, 111] width 135 height 11
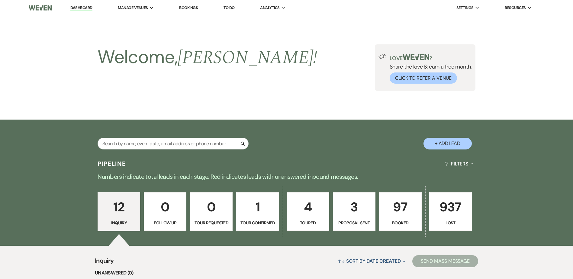
select select "5"
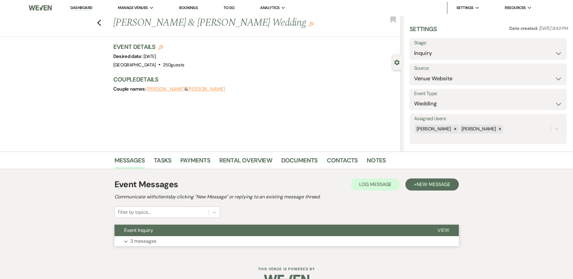
click at [172, 228] on button "Event Inquiry" at bounding box center [270, 230] width 313 height 11
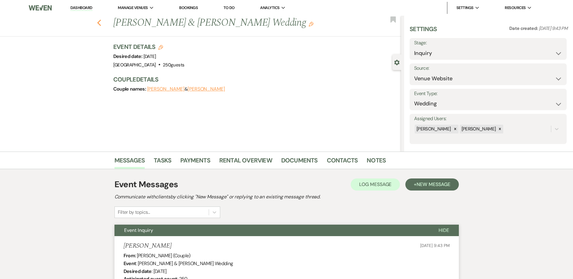
click at [99, 21] on icon "Previous" at bounding box center [99, 22] width 5 height 7
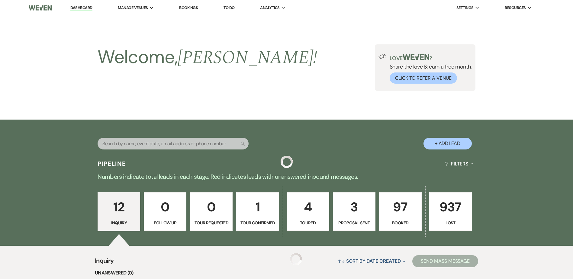
scroll to position [488, 0]
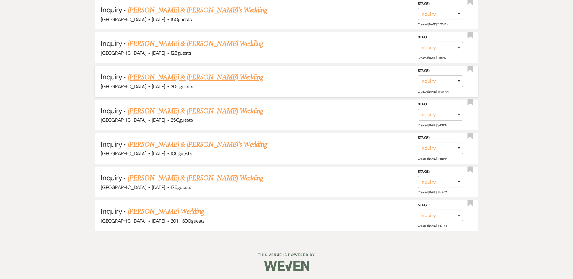
click at [146, 78] on link "Tanner Stoel & Anna Leigh Niles's Wedding" at bounding box center [195, 77] width 135 height 11
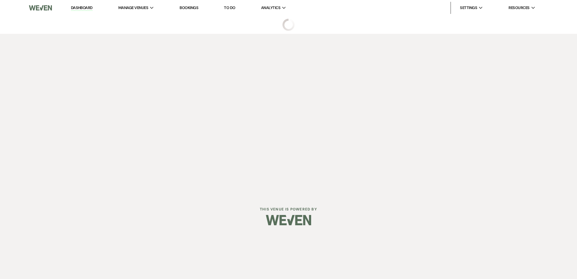
select select "5"
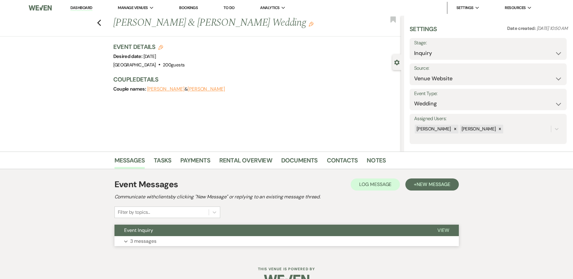
click at [245, 236] on button "Event Inquiry" at bounding box center [270, 230] width 313 height 11
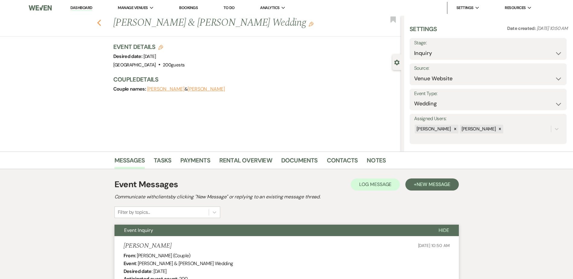
click at [100, 20] on icon "Previous" at bounding box center [99, 22] width 5 height 7
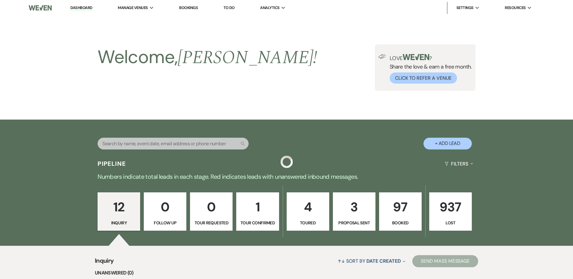
scroll to position [488, 0]
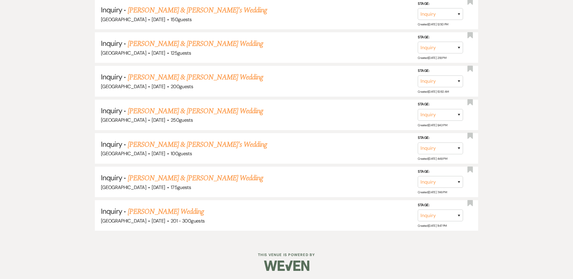
click at [172, 45] on link "Matthew Leiding & Dakotah Leach's Wedding" at bounding box center [195, 43] width 135 height 11
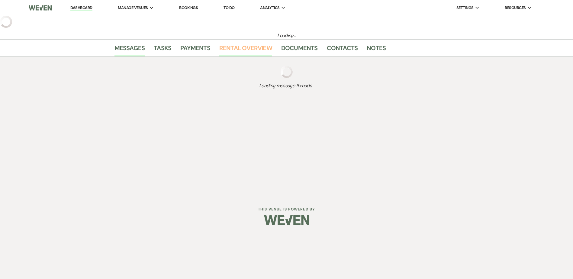
select select "5"
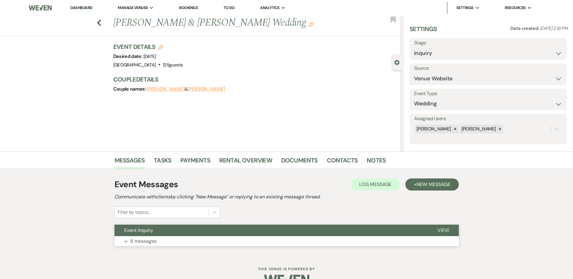
click at [275, 231] on button "Event Inquiry" at bounding box center [270, 230] width 313 height 11
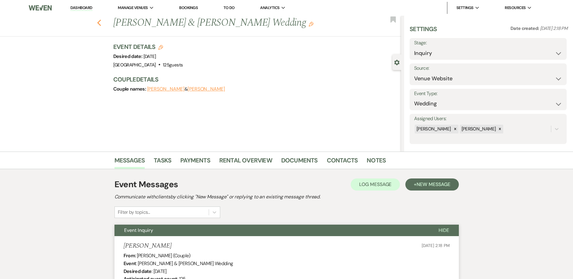
click at [100, 21] on icon "Previous" at bounding box center [99, 22] width 5 height 7
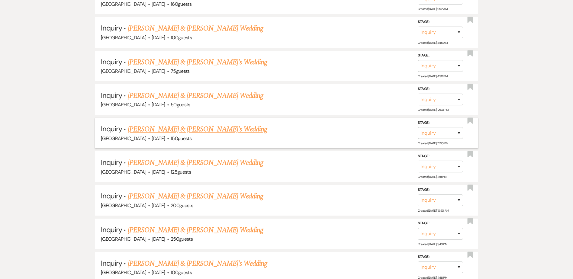
scroll to position [369, 0]
click at [188, 127] on link "Michael & Brianna's Wedding" at bounding box center [197, 129] width 139 height 11
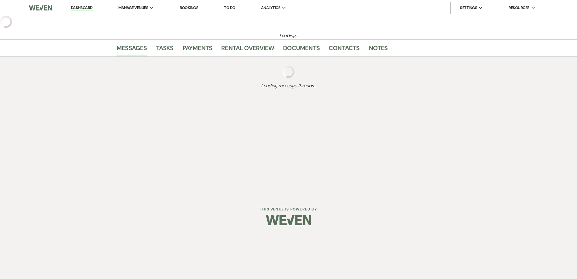
select select "5"
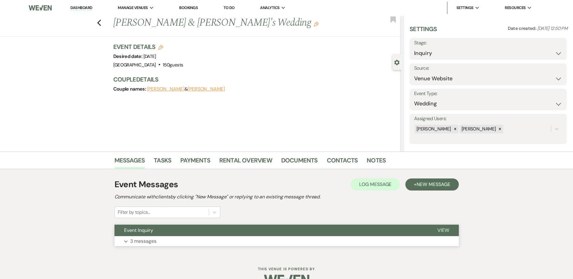
click at [225, 232] on button "Event Inquiry" at bounding box center [270, 230] width 313 height 11
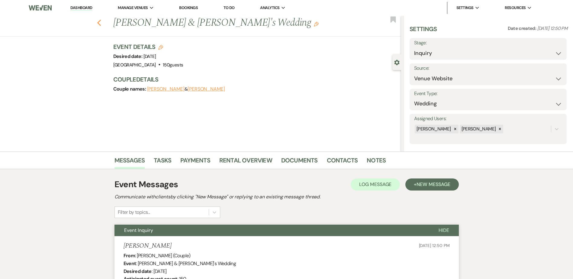
click at [101, 22] on use "button" at bounding box center [99, 23] width 4 height 7
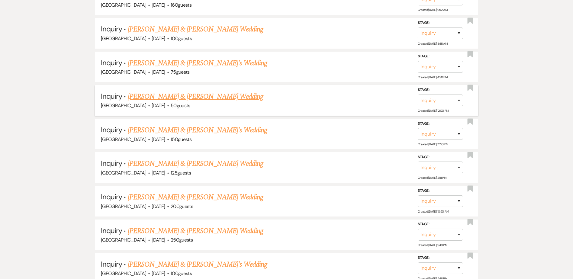
click at [196, 96] on link "Troy Callahan & Abigale Jackson's Wedding" at bounding box center [195, 96] width 135 height 11
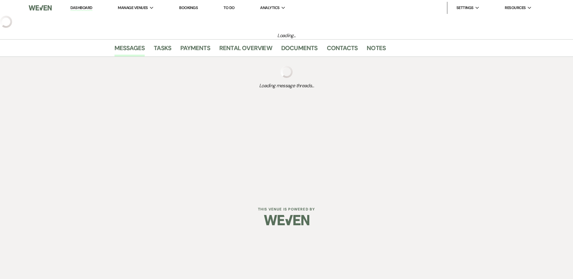
select select "5"
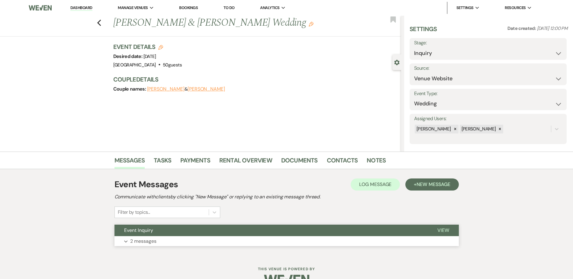
click at [220, 232] on button "Event Inquiry" at bounding box center [270, 230] width 313 height 11
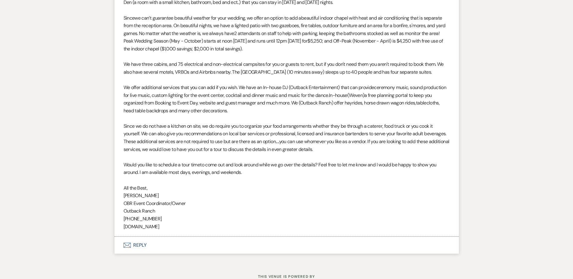
scroll to position [482, 0]
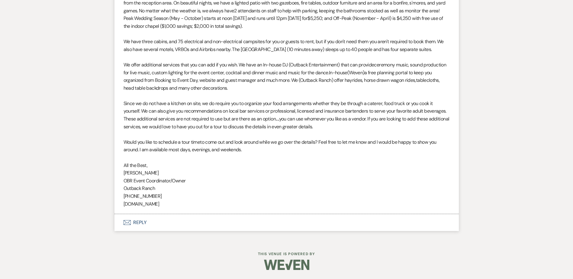
click at [152, 225] on button "Envelope Reply" at bounding box center [286, 222] width 344 height 17
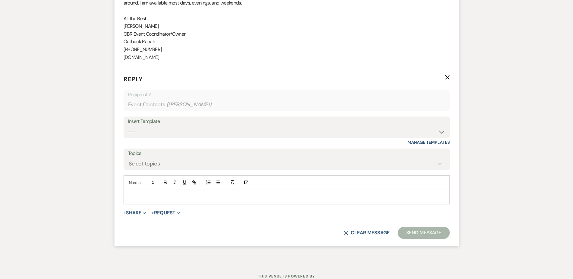
scroll to position [646, 0]
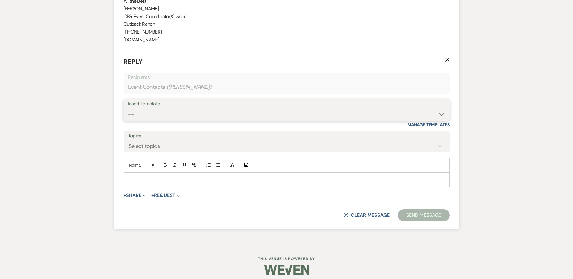
click at [146, 116] on select "-- Weven Planning Portal Introduction (Booked Events) Initial Inquiry Response …" at bounding box center [286, 114] width 317 height 12
select select "1270"
click at [128, 108] on select "-- Weven Planning Portal Introduction (Booked Events) Initial Inquiry Response …" at bounding box center [286, 114] width 317 height 12
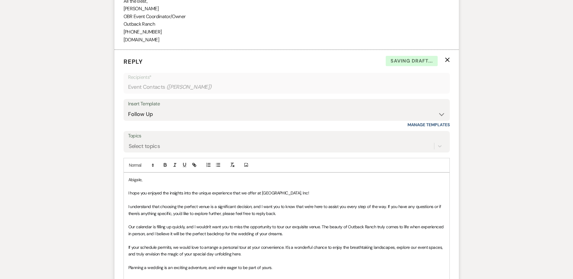
click at [126, 194] on div "Abigale, I hope you enjoyed the insights into the unique experience that we off…" at bounding box center [286, 247] width 325 height 149
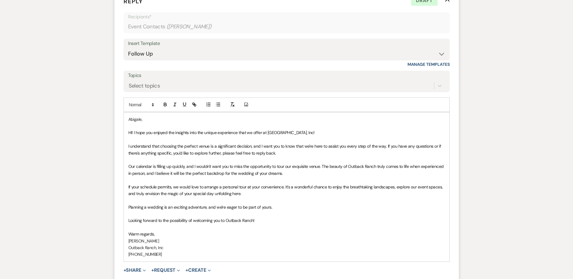
scroll to position [786, 0]
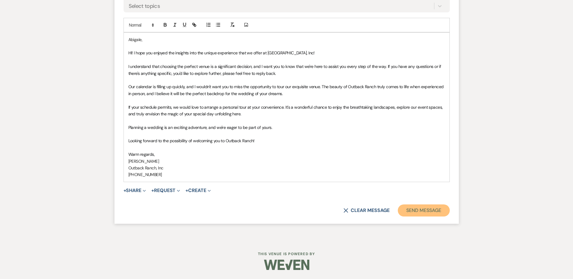
click at [433, 210] on button "Send Message" at bounding box center [424, 210] width 52 height 12
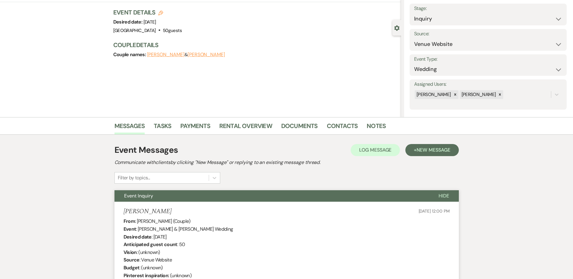
scroll to position [0, 0]
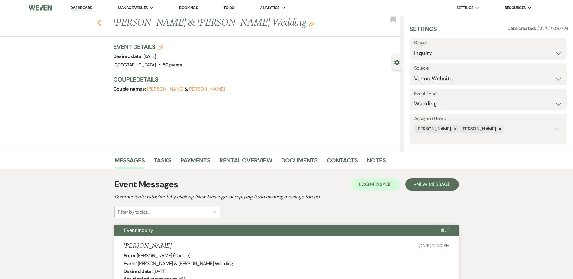
click at [99, 22] on icon "Previous" at bounding box center [99, 22] width 5 height 7
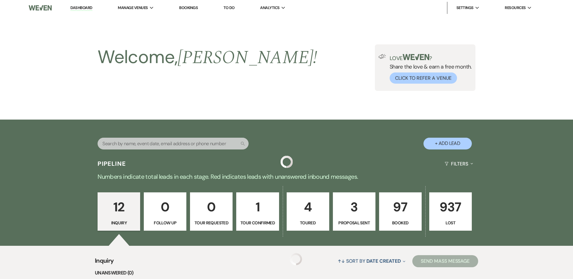
scroll to position [369, 0]
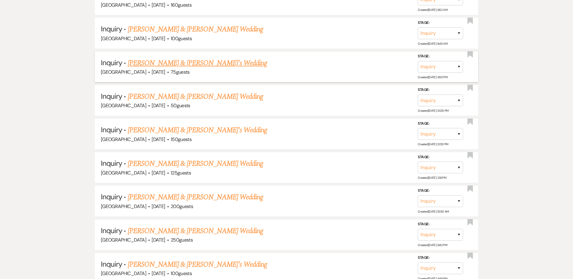
click at [173, 64] on link "Emily & James's Wedding" at bounding box center [197, 63] width 139 height 11
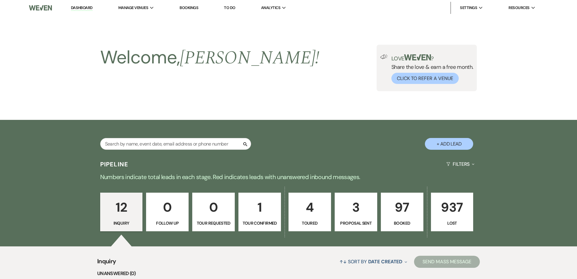
select select "5"
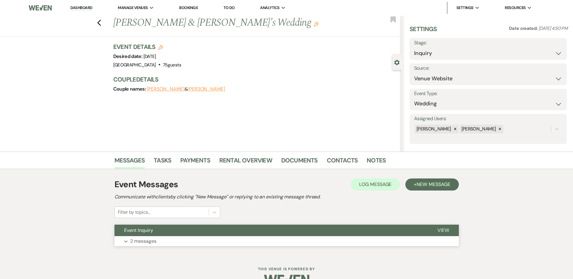
click at [198, 229] on button "Event Inquiry" at bounding box center [270, 230] width 313 height 11
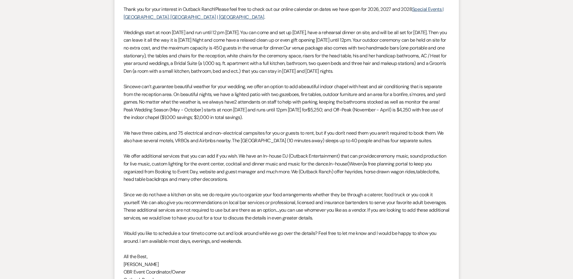
scroll to position [474, 0]
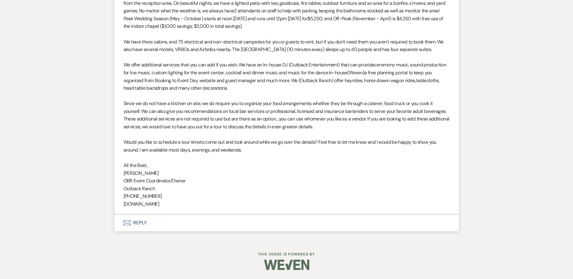
click at [163, 223] on button "Envelope Reply" at bounding box center [286, 222] width 344 height 17
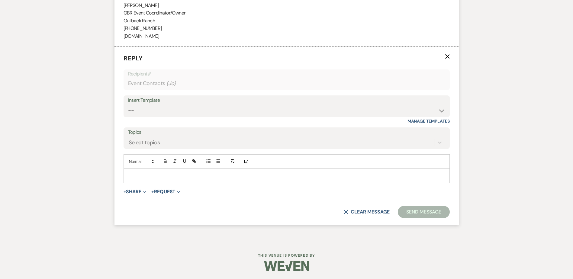
scroll to position [643, 0]
click at [147, 106] on select "-- Weven Planning Portal Introduction (Booked Events) Initial Inquiry Response …" at bounding box center [286, 110] width 317 height 12
click at [150, 108] on select "-- Weven Planning Portal Introduction (Booked Events) Initial Inquiry Response …" at bounding box center [286, 110] width 317 height 12
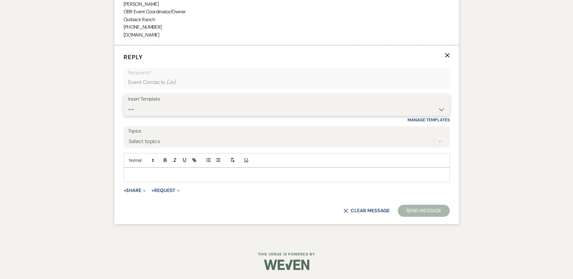
click at [150, 108] on select "-- Weven Planning Portal Introduction (Booked Events) Initial Inquiry Response …" at bounding box center [286, 110] width 317 height 12
click at [143, 111] on select "-- Weven Planning Portal Introduction (Booked Events) Initial Inquiry Response …" at bounding box center [286, 110] width 317 height 12
select select "1270"
click at [128, 104] on select "-- Weven Planning Portal Introduction (Booked Events) Initial Inquiry Response …" at bounding box center [286, 110] width 317 height 12
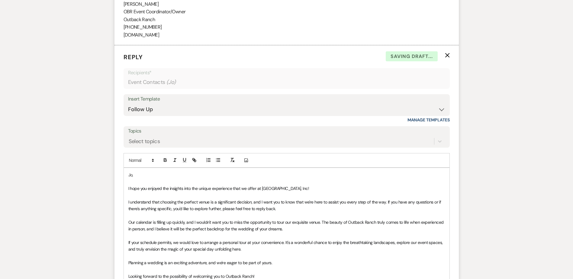
click at [126, 190] on div "Jo, I hope you enjoyed the insights into the unique experience that we offer at…" at bounding box center [286, 242] width 325 height 149
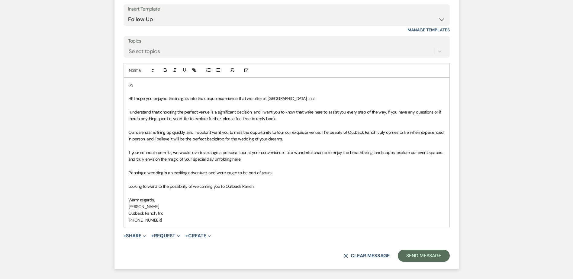
scroll to position [733, 0]
click at [417, 257] on button "Send Message" at bounding box center [424, 255] width 52 height 12
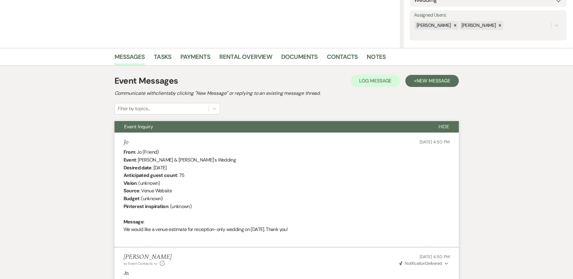
scroll to position [0, 0]
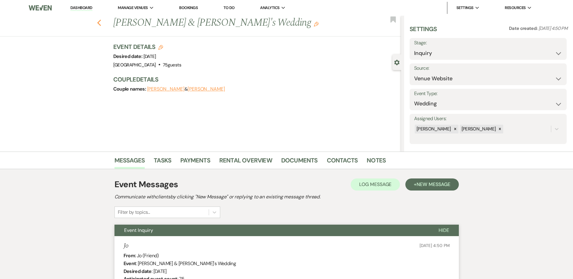
click at [101, 22] on use "button" at bounding box center [99, 23] width 4 height 7
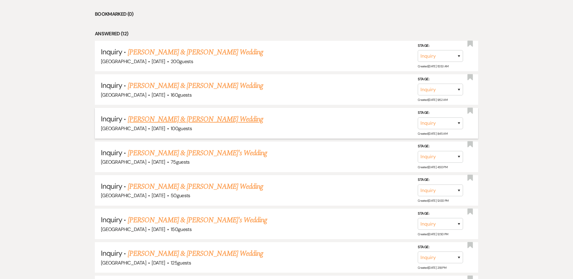
scroll to position [278, 0]
click at [216, 120] on link "Brandon Hatch & Bri Ceaser's Wedding" at bounding box center [195, 119] width 135 height 11
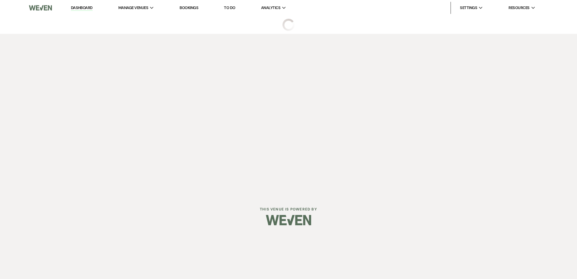
select select "5"
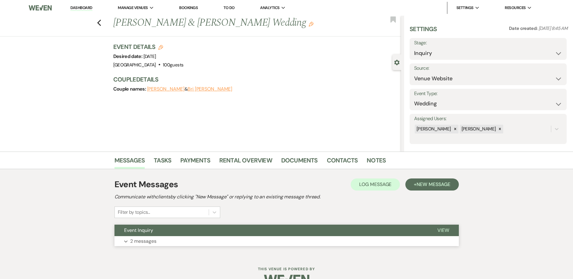
click at [202, 226] on button "Event Inquiry" at bounding box center [270, 230] width 313 height 11
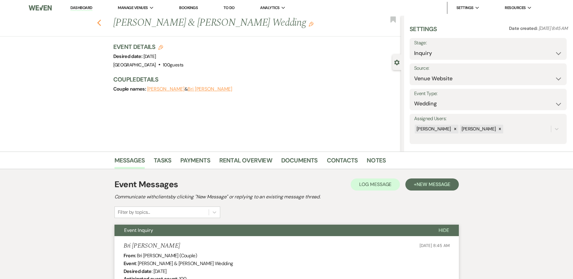
click at [101, 23] on use "button" at bounding box center [99, 23] width 4 height 7
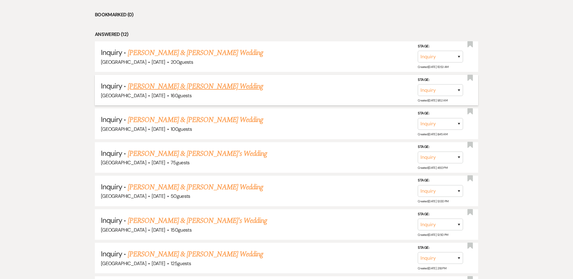
click at [189, 87] on link "Rhianna Jones & Jason Gonzalez's Wedding" at bounding box center [195, 86] width 135 height 11
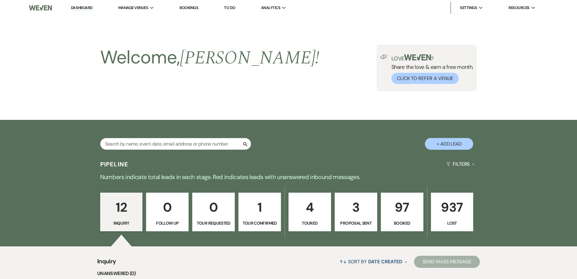
select select "5"
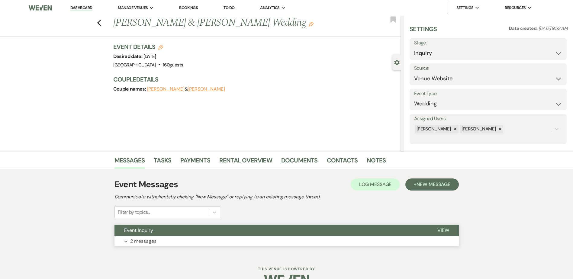
click at [210, 229] on button "Event Inquiry" at bounding box center [270, 230] width 313 height 11
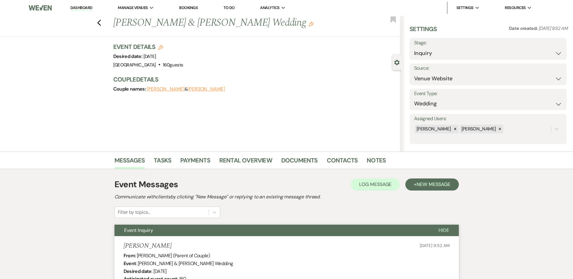
click at [99, 22] on div "Previous Rhianna Jones & Jason Gonzalez's Wedding Edit Bookmark" at bounding box center [199, 26] width 404 height 21
click at [101, 23] on use "button" at bounding box center [99, 23] width 4 height 7
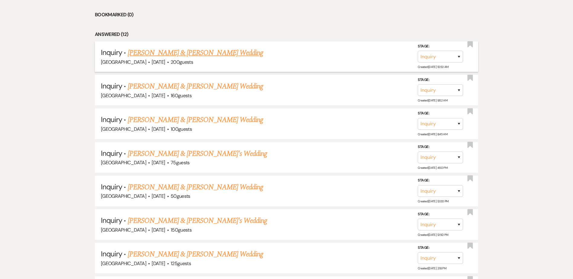
click at [138, 52] on link "Bennett & Beehler's Wedding" at bounding box center [195, 52] width 135 height 11
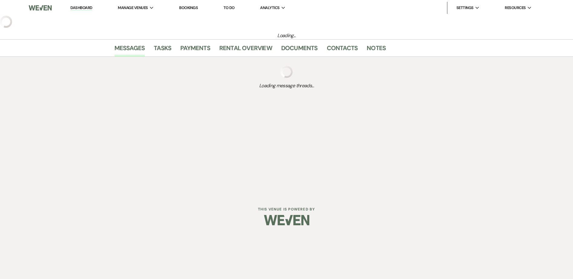
select select "5"
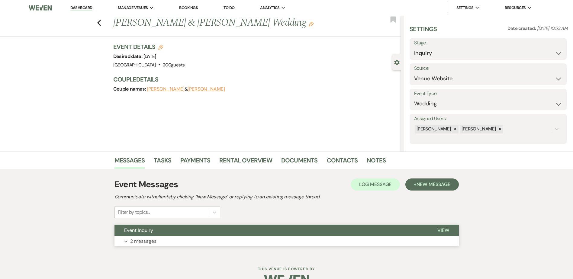
click at [232, 232] on button "Event Inquiry" at bounding box center [270, 230] width 313 height 11
